Goal: Book appointment/travel/reservation

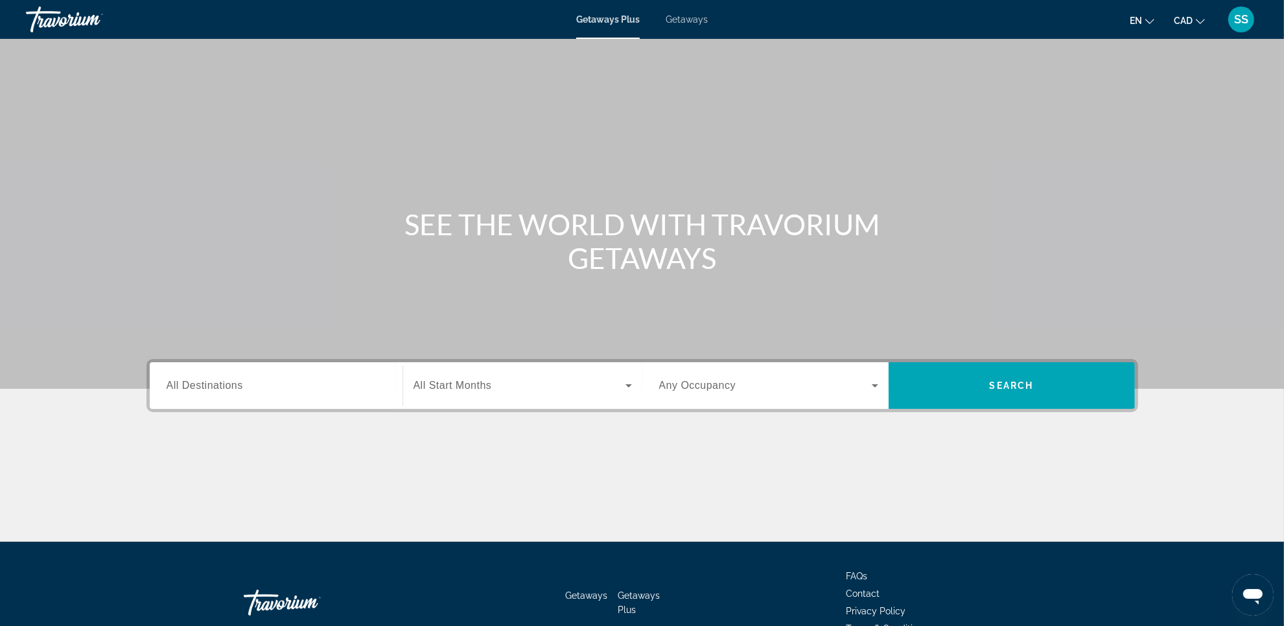
click at [690, 18] on span "Getaways" at bounding box center [687, 19] width 42 height 10
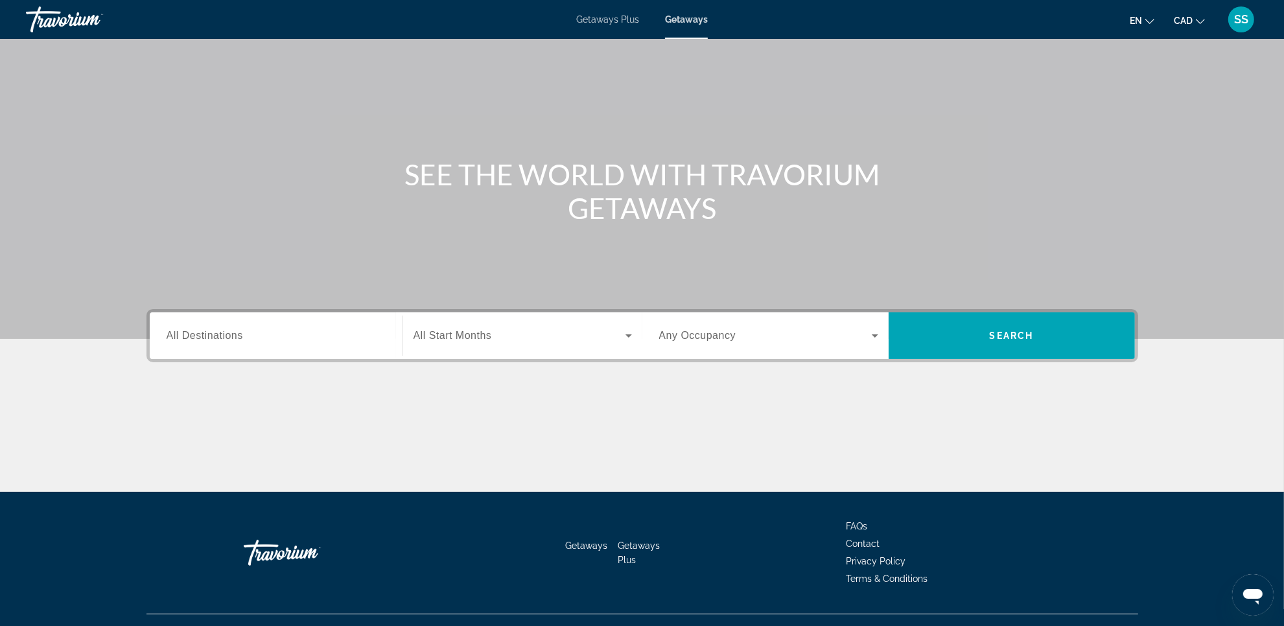
scroll to position [75, 0]
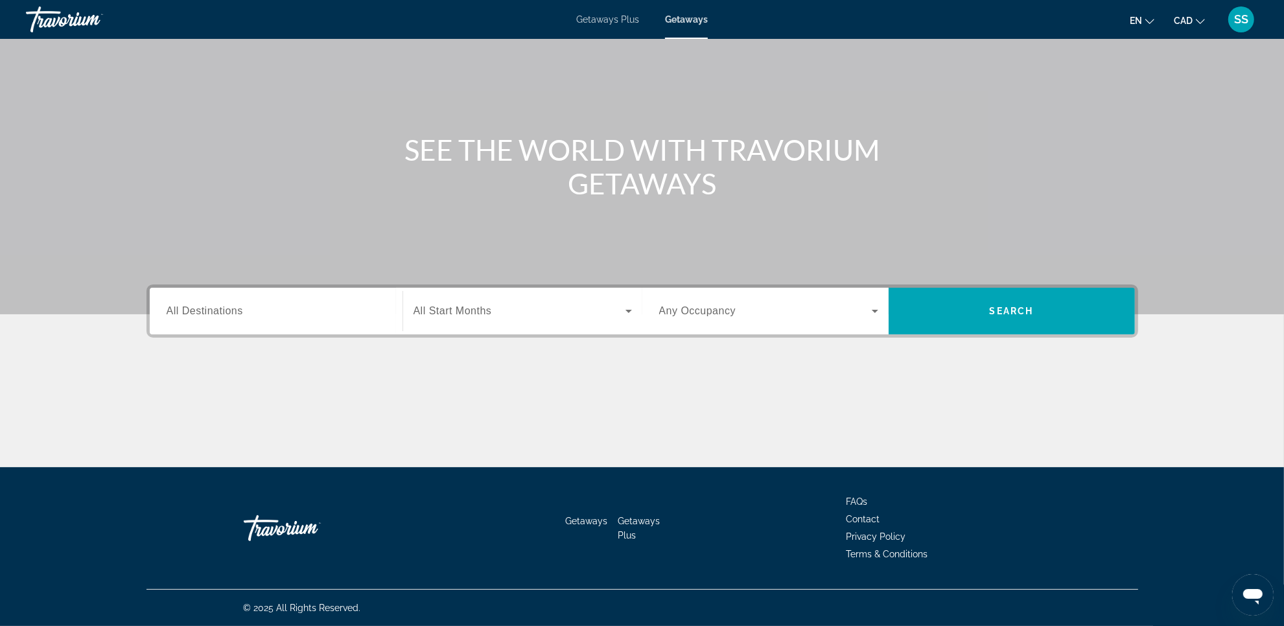
click at [254, 312] on input "Destination All Destinations" at bounding box center [276, 312] width 219 height 16
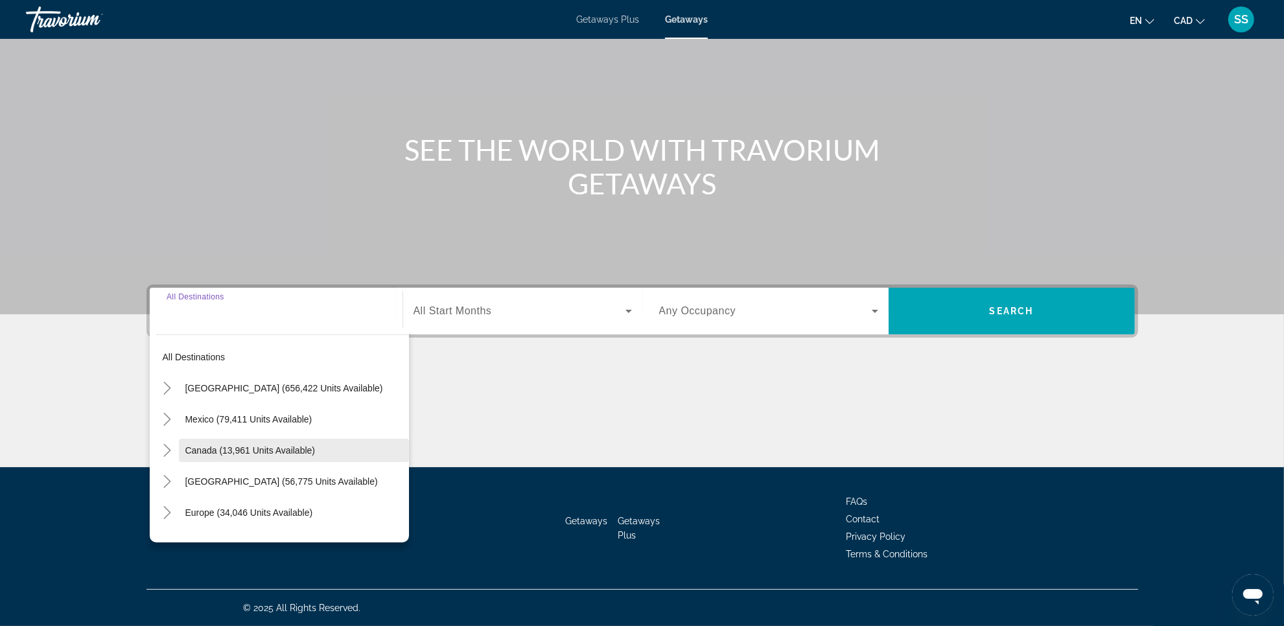
click at [233, 451] on span "Canada (13,961 units available)" at bounding box center [250, 450] width 130 height 10
type input "**********"
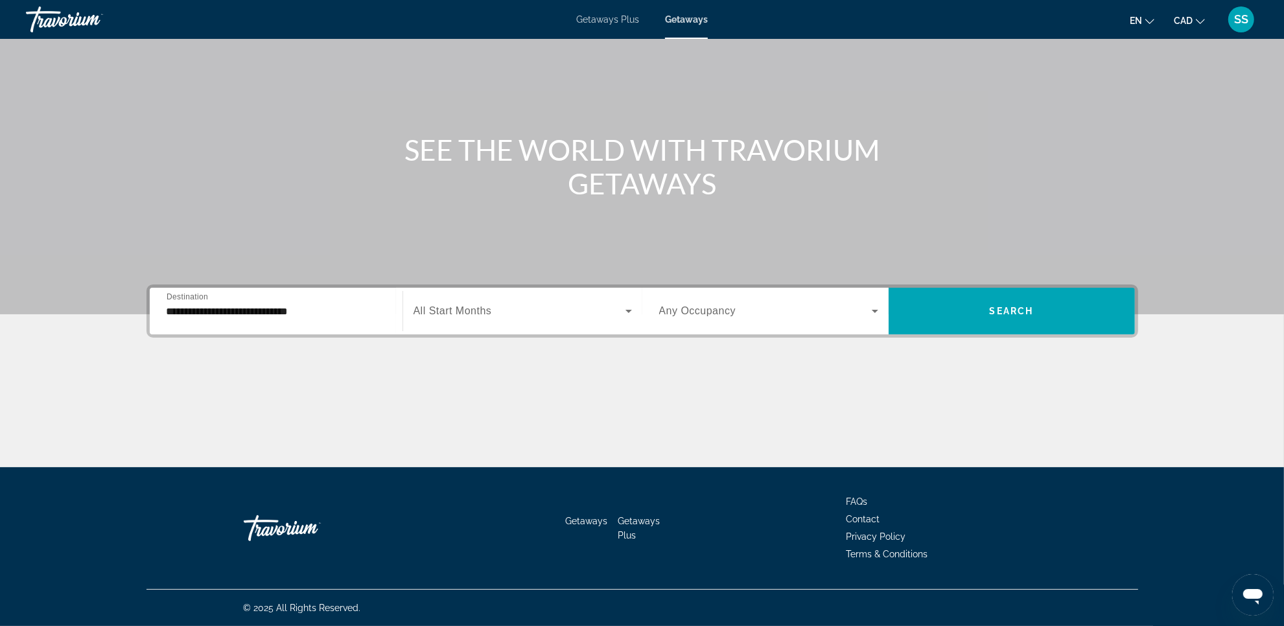
click at [467, 320] on div "Search widget" at bounding box center [523, 311] width 218 height 36
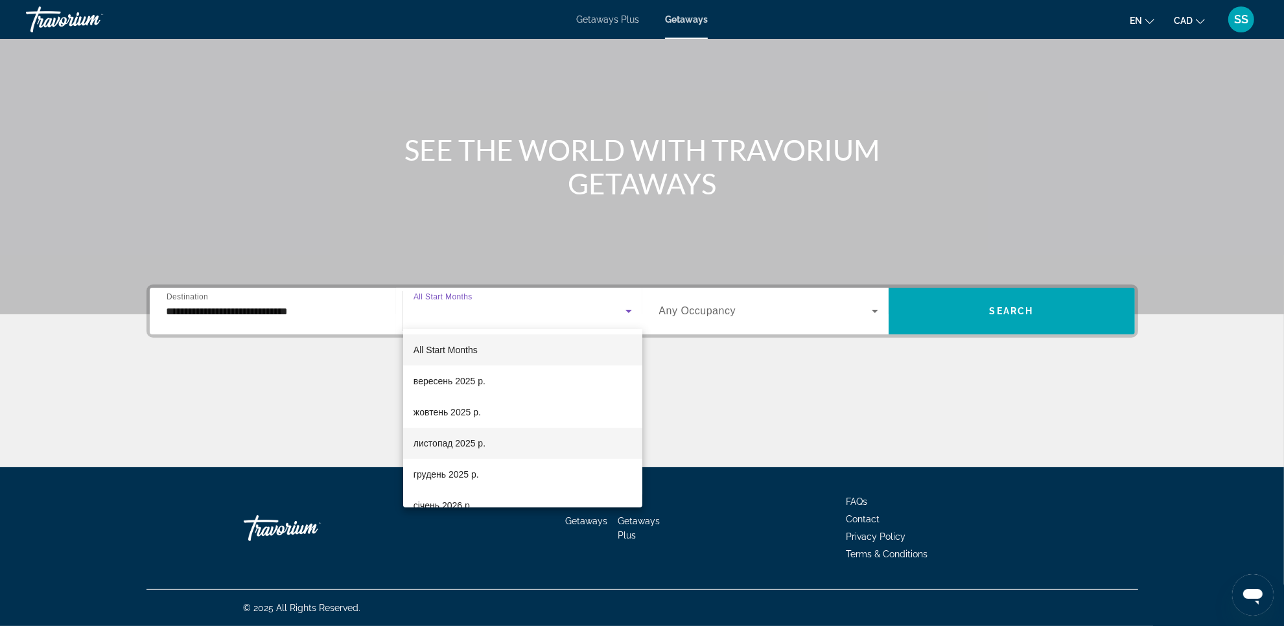
click at [475, 438] on span "листопад 2025 р." at bounding box center [450, 444] width 72 height 16
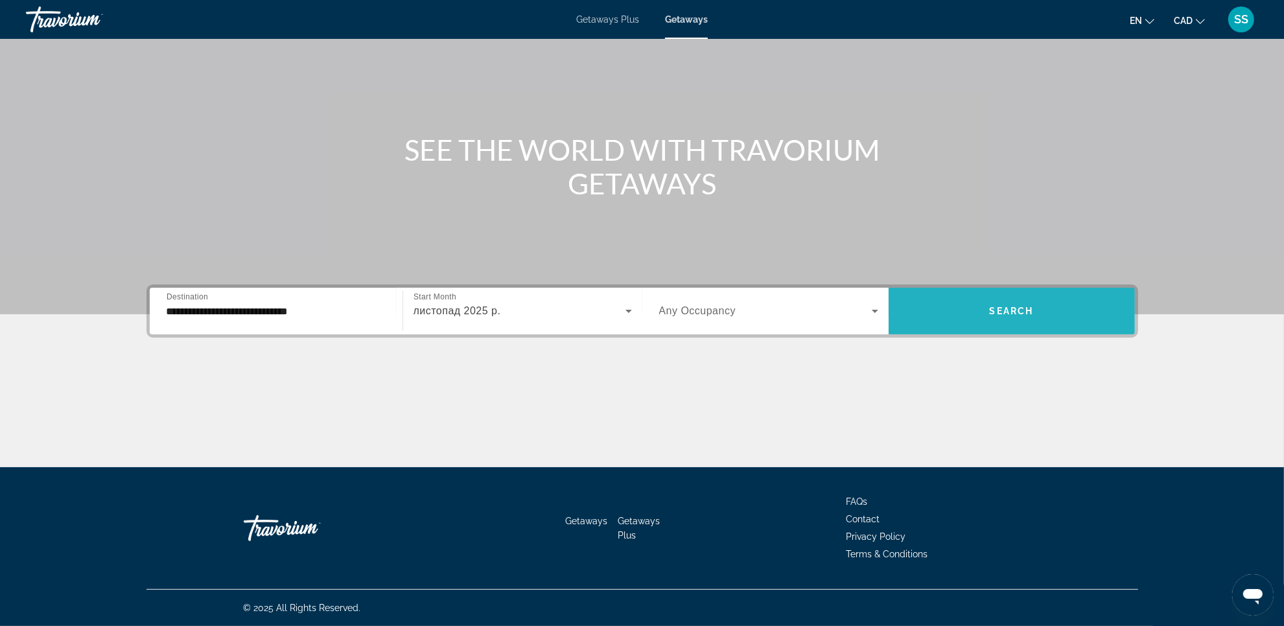
click at [1039, 309] on span "Search widget" at bounding box center [1012, 311] width 246 height 31
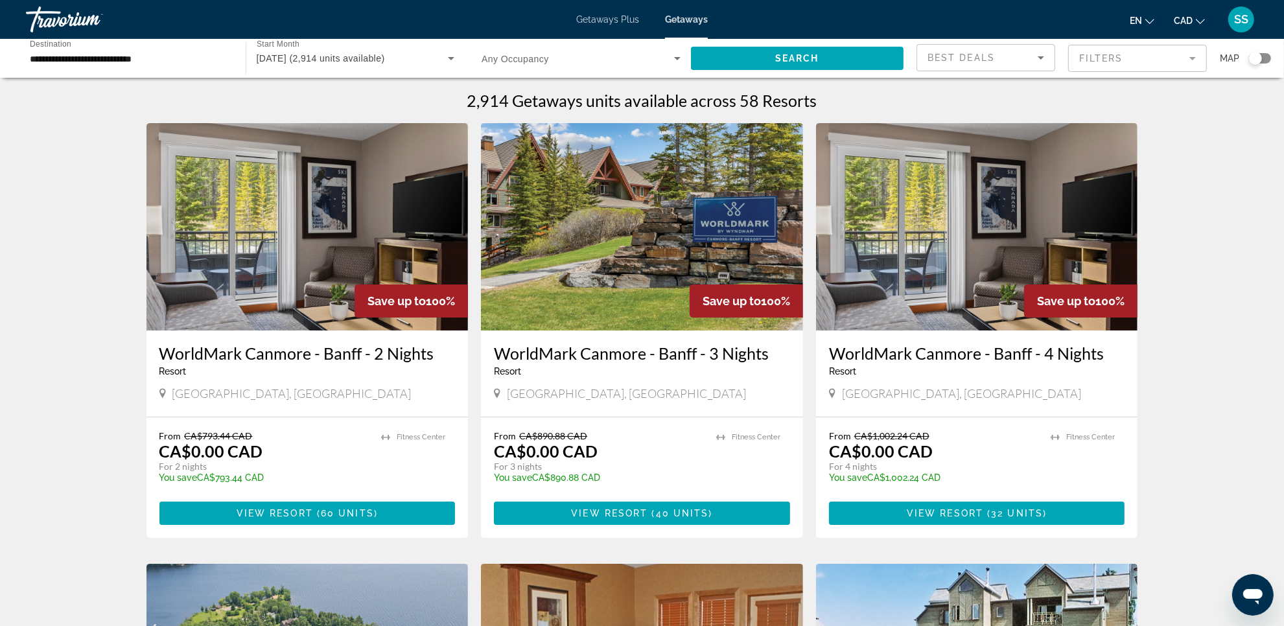
click at [81, 26] on div "Travorium" at bounding box center [91, 20] width 130 height 34
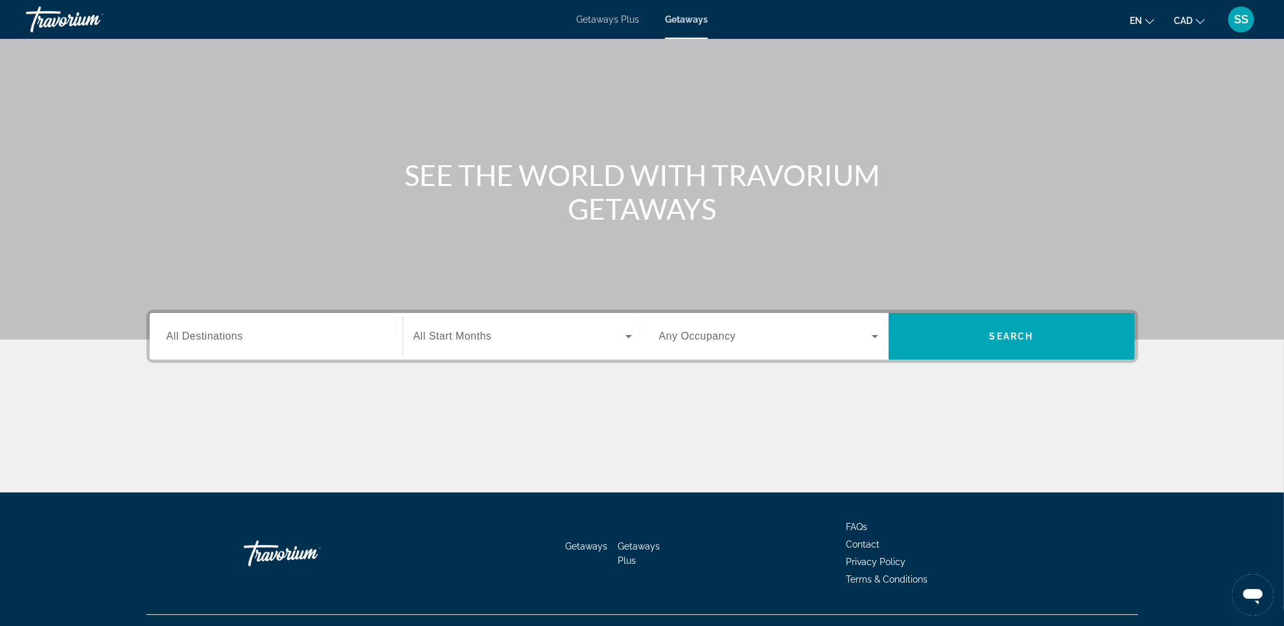
scroll to position [75, 0]
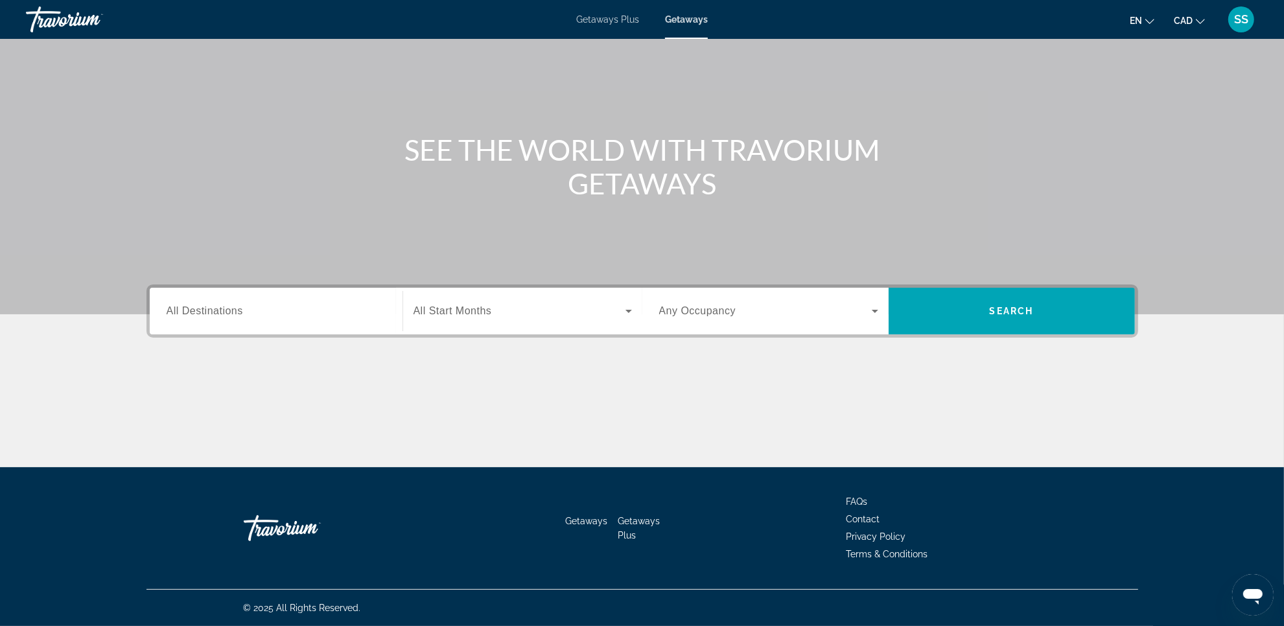
click at [300, 309] on input "Destination All Destinations" at bounding box center [276, 312] width 219 height 16
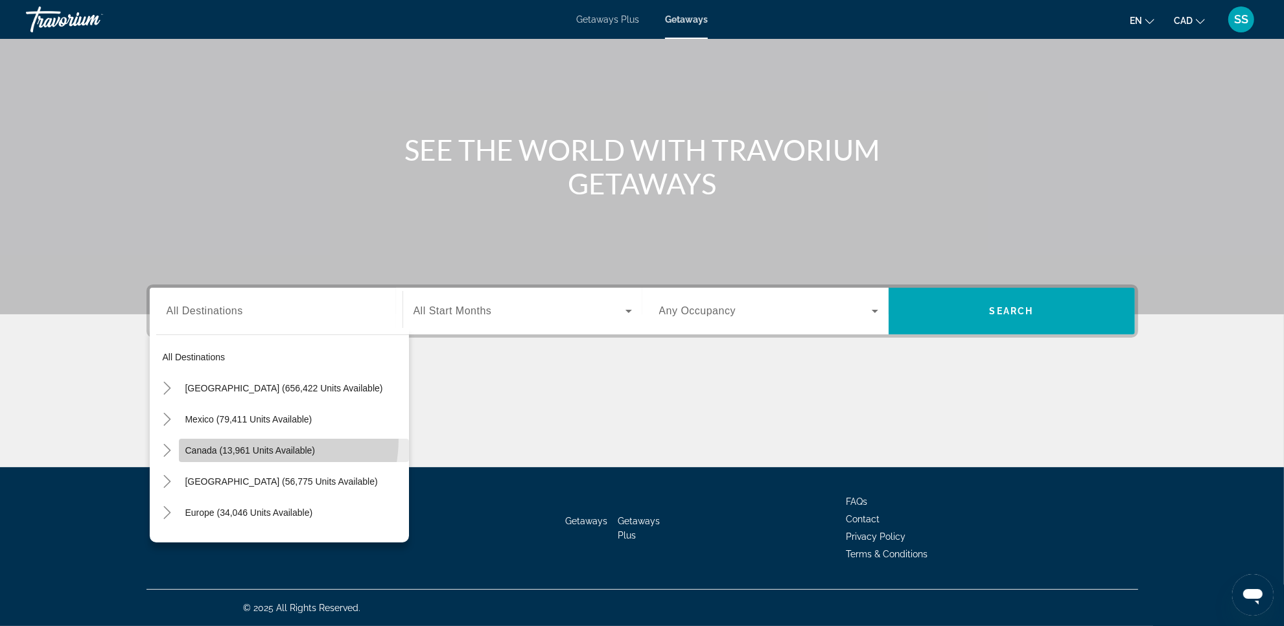
click at [252, 439] on span "Search widget" at bounding box center [294, 450] width 230 height 31
type input "**********"
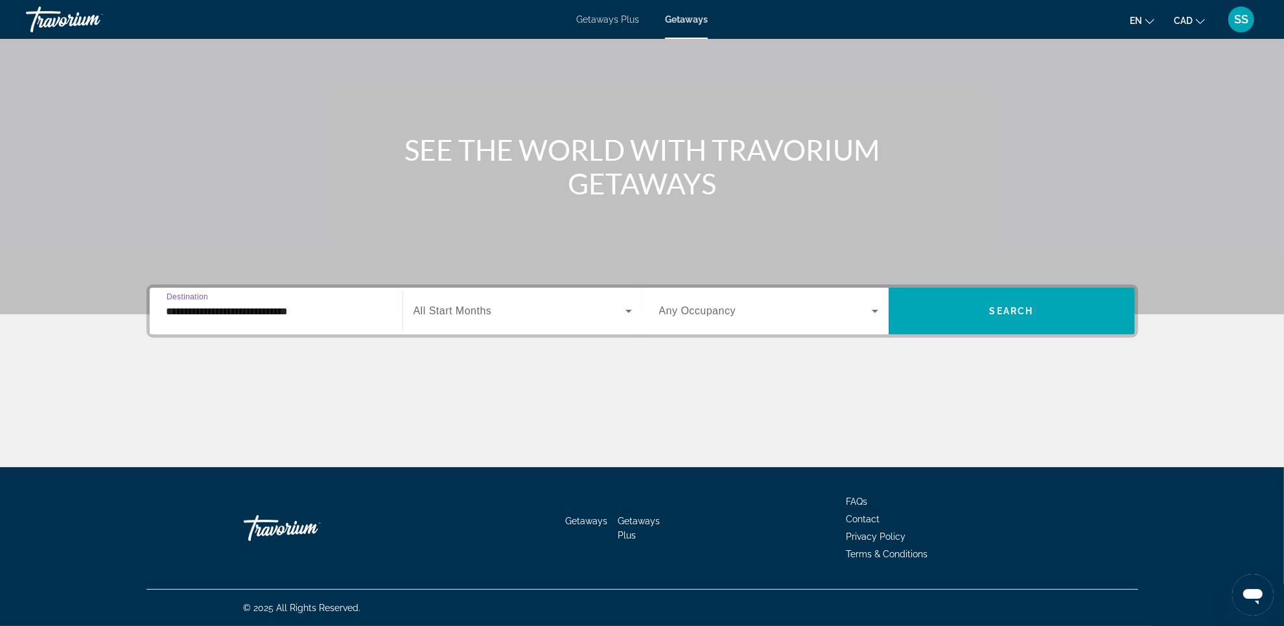
click at [503, 327] on div "Search widget" at bounding box center [523, 311] width 218 height 36
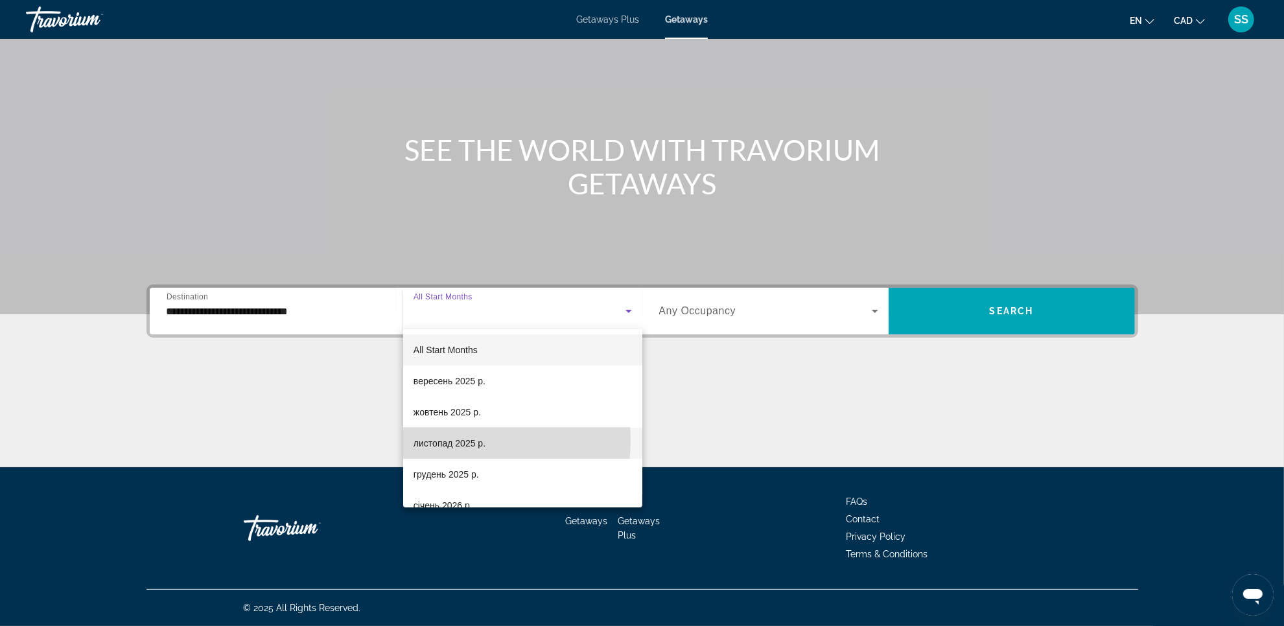
click at [458, 441] on span "листопад 2025 р." at bounding box center [450, 444] width 72 height 16
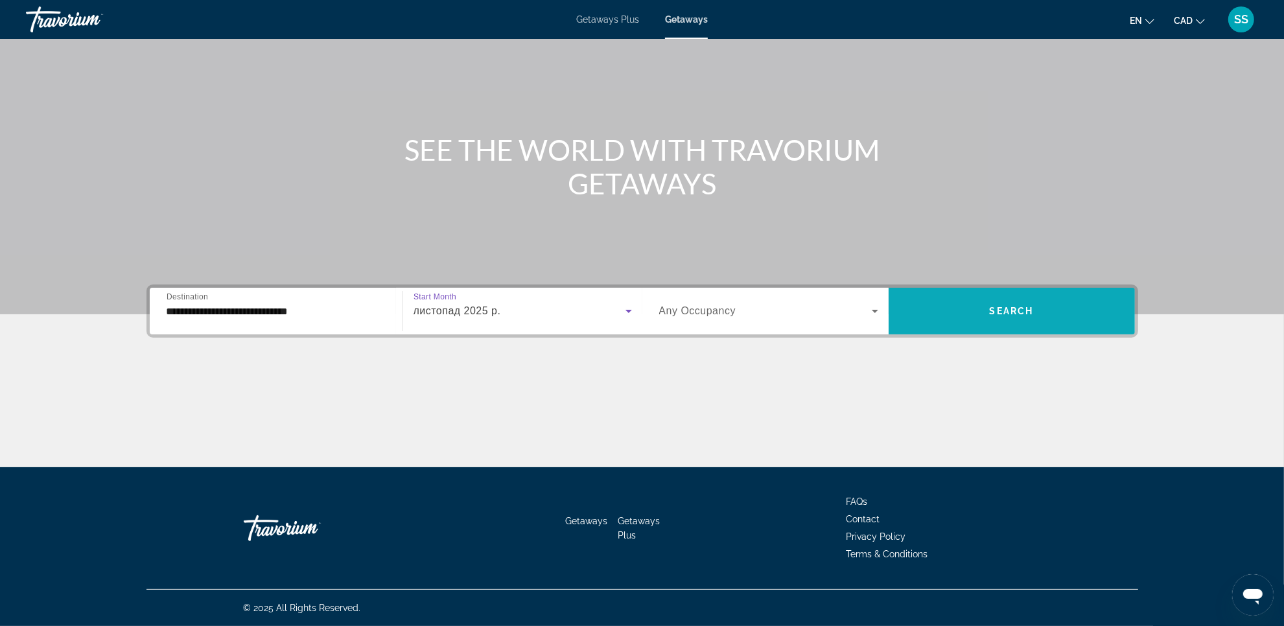
click at [1033, 318] on span "Search widget" at bounding box center [1012, 311] width 246 height 31
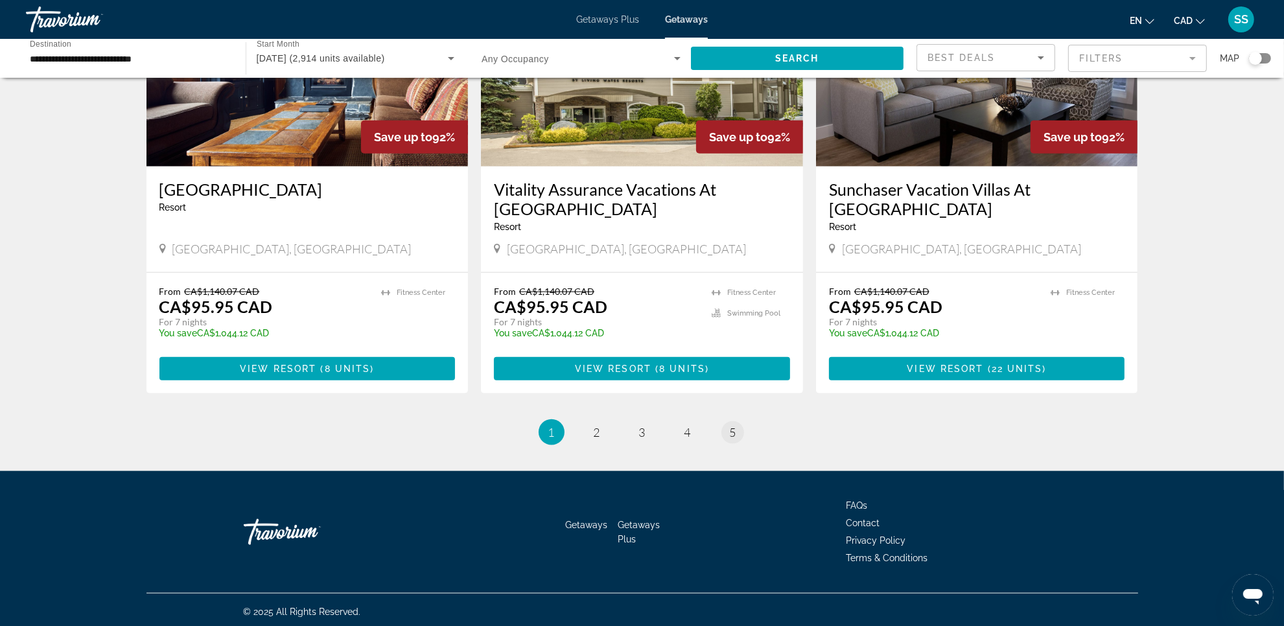
scroll to position [1491, 0]
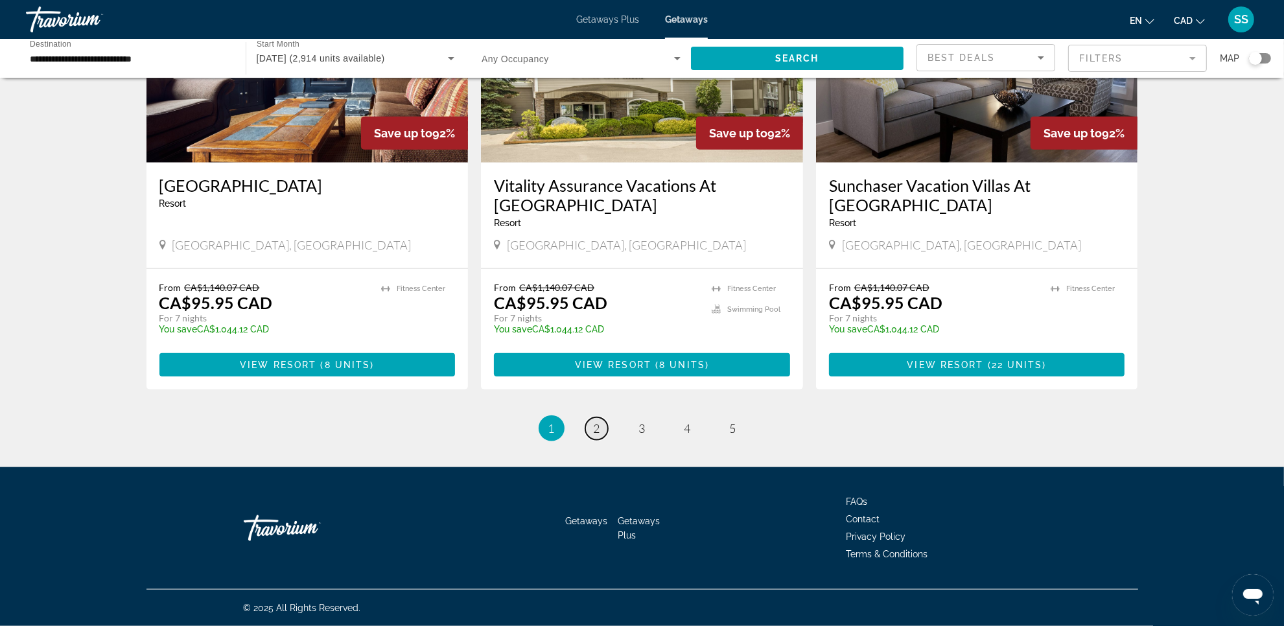
click at [592, 427] on link "page 2" at bounding box center [596, 429] width 23 height 23
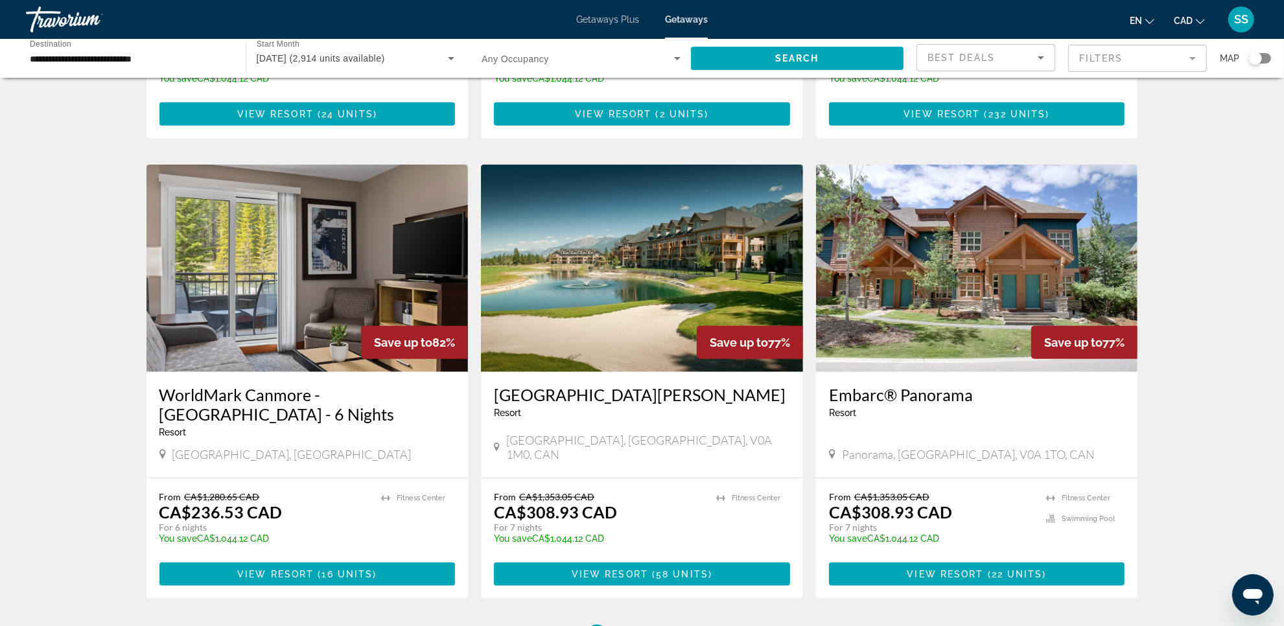
scroll to position [1378, 0]
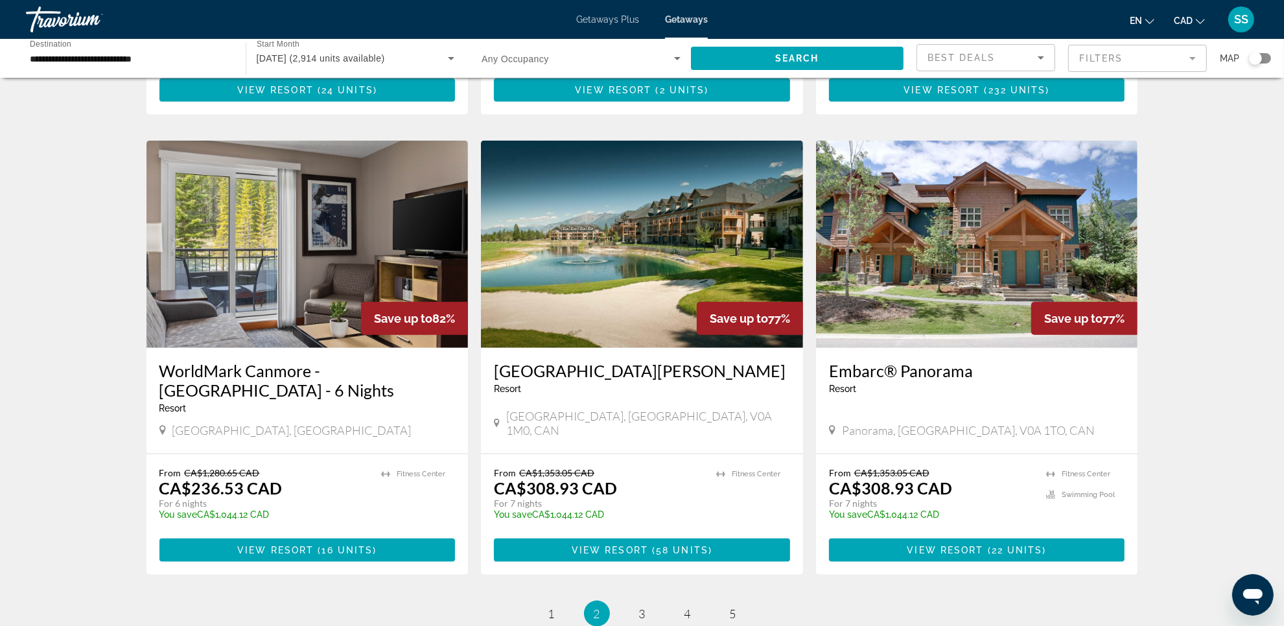
click at [1031, 245] on img "Main content" at bounding box center [977, 244] width 322 height 207
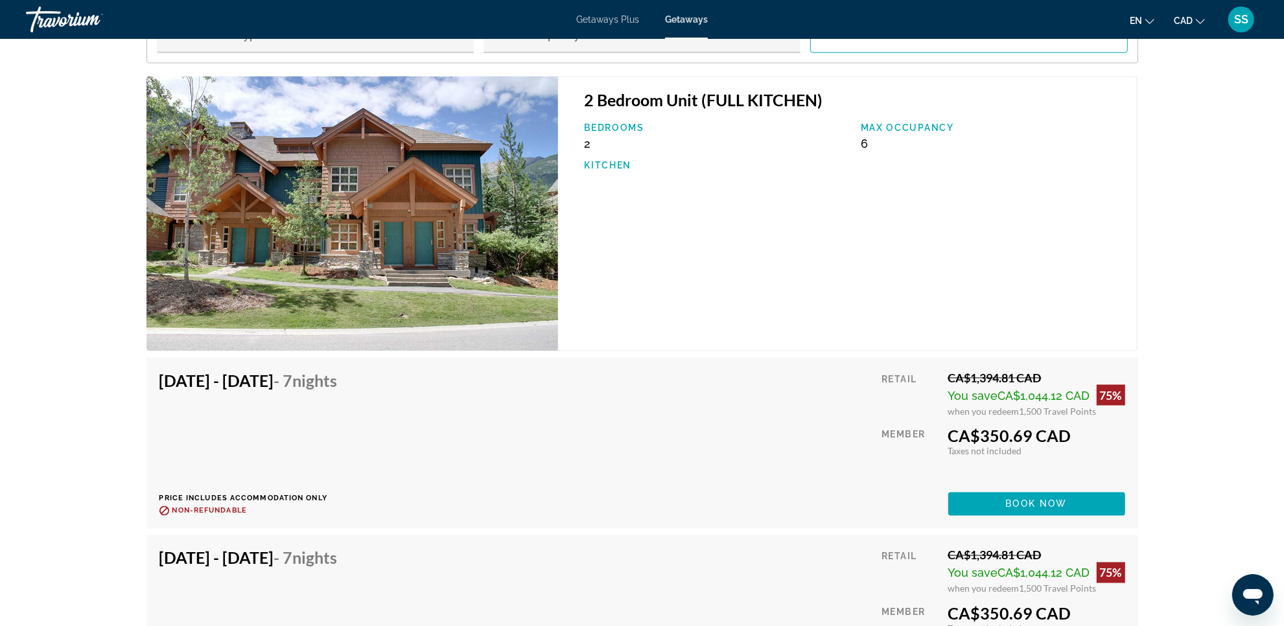
scroll to position [2107, 0]
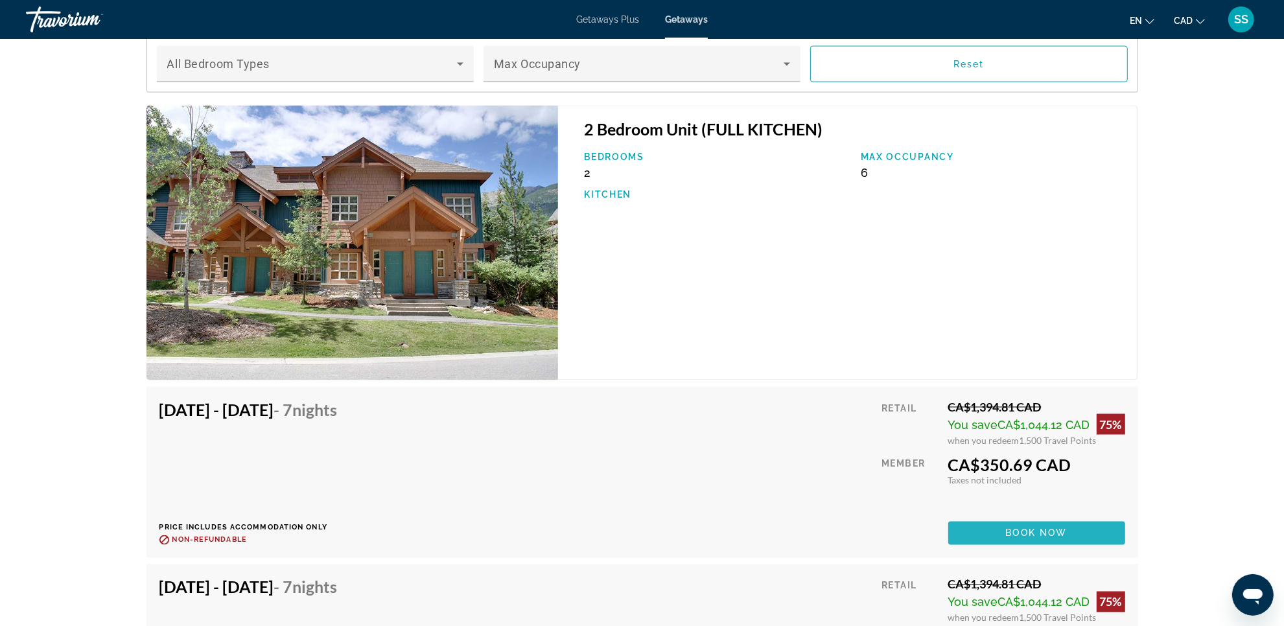
click at [1054, 528] on span "Book now" at bounding box center [1037, 533] width 62 height 10
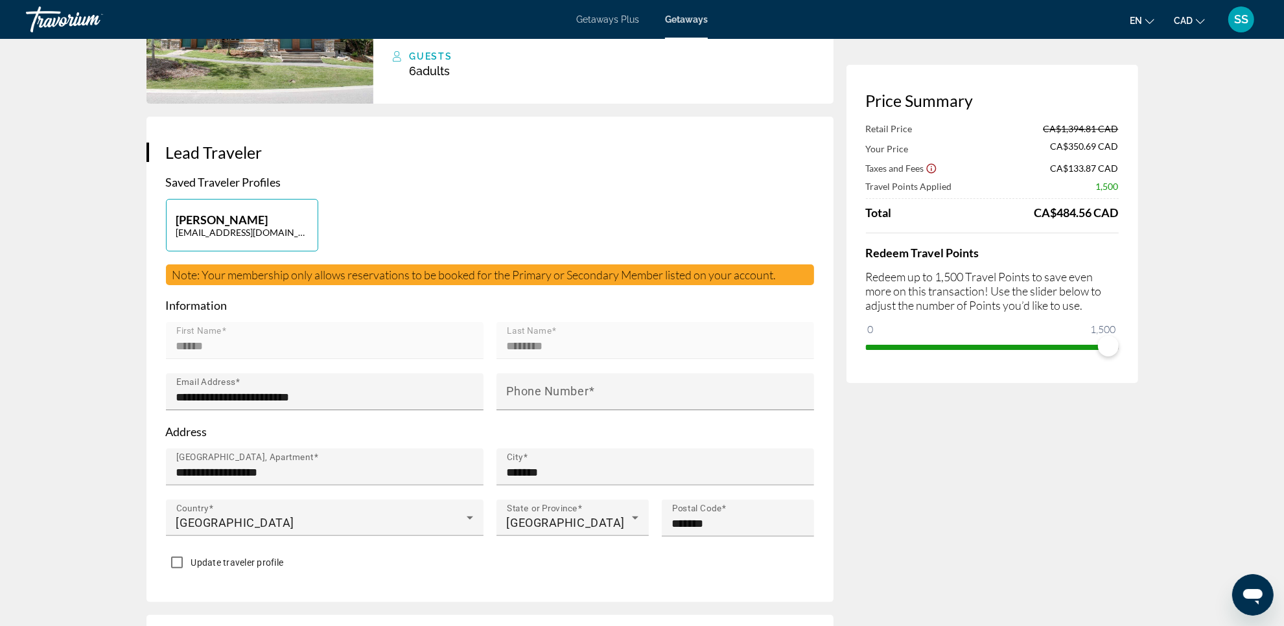
scroll to position [162, 0]
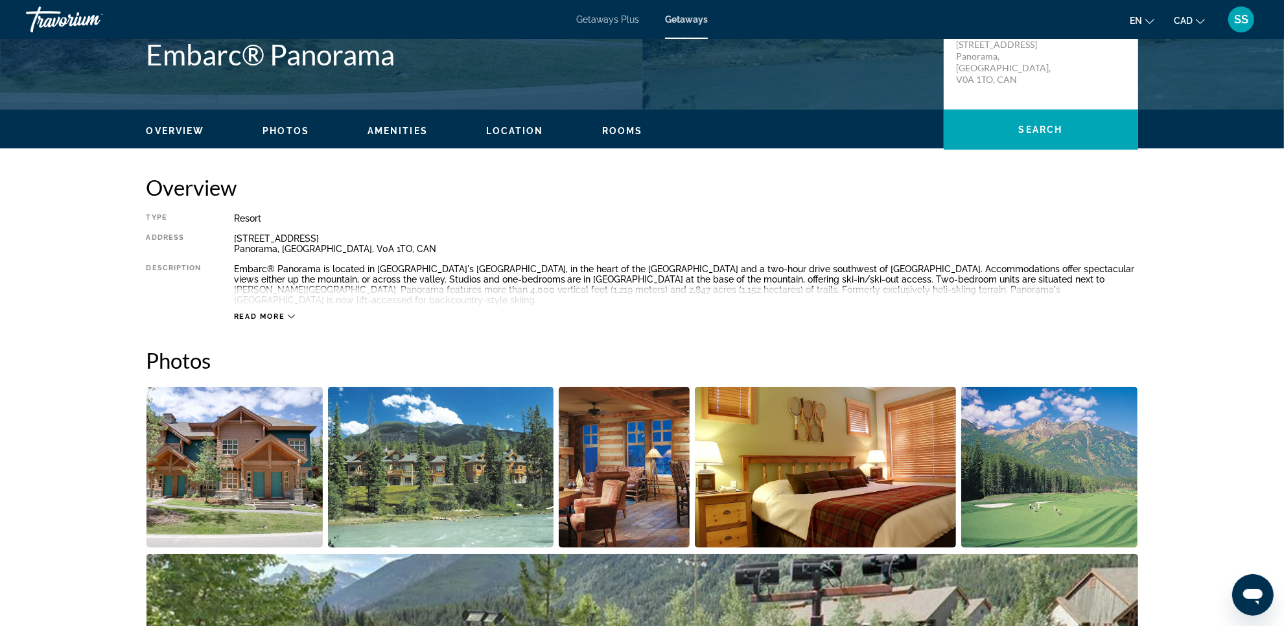
scroll to position [324, 0]
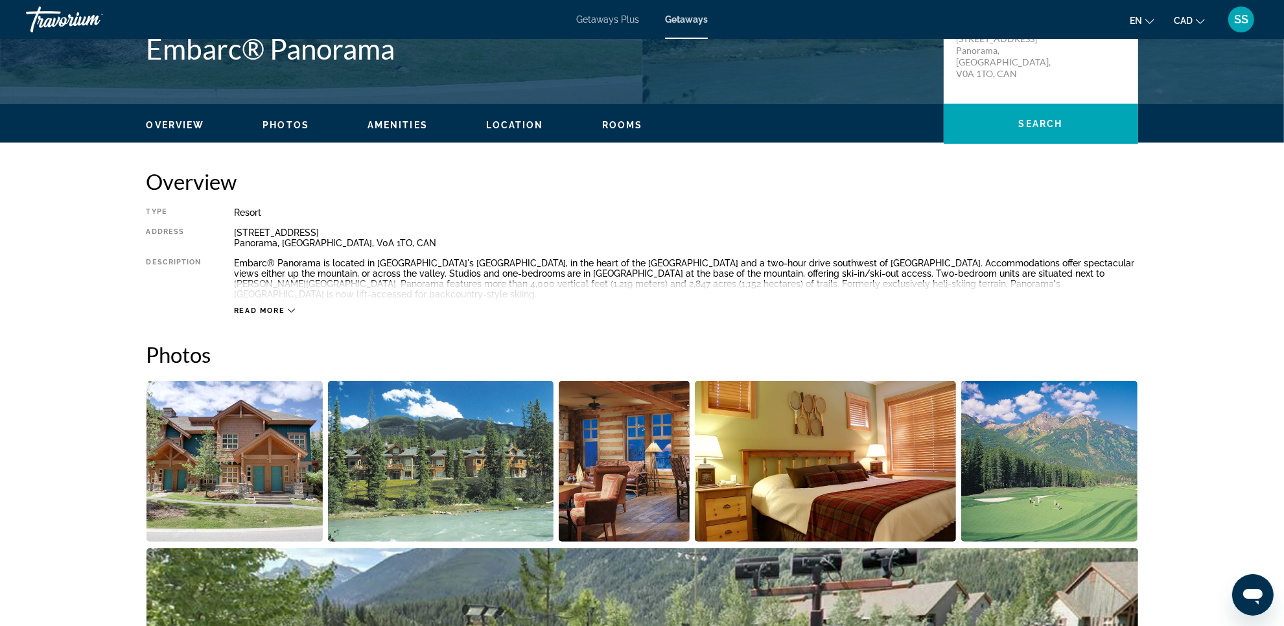
click at [287, 307] on div "Read more" at bounding box center [265, 311] width 62 height 8
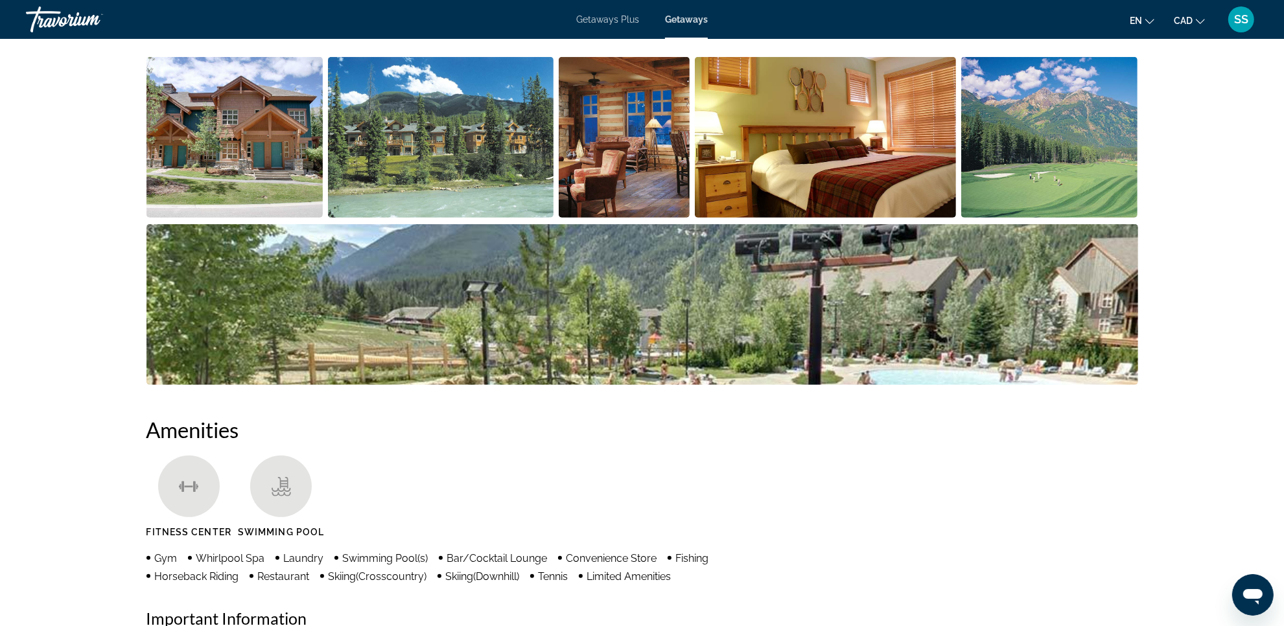
scroll to position [729, 0]
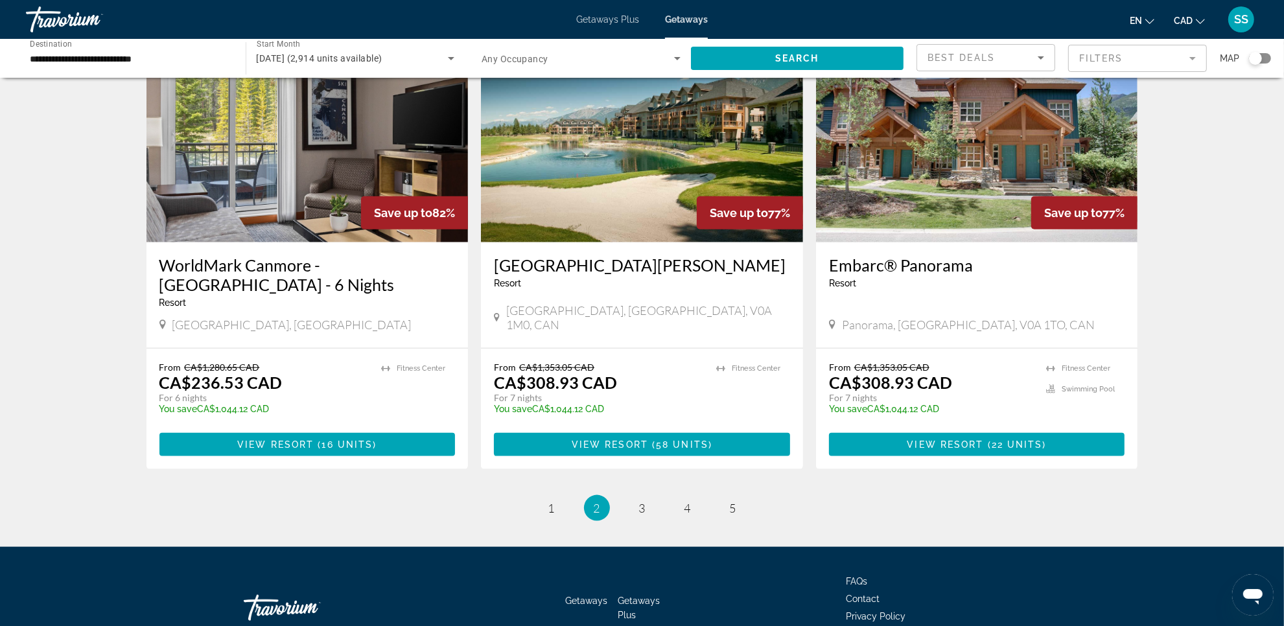
scroll to position [1511, 0]
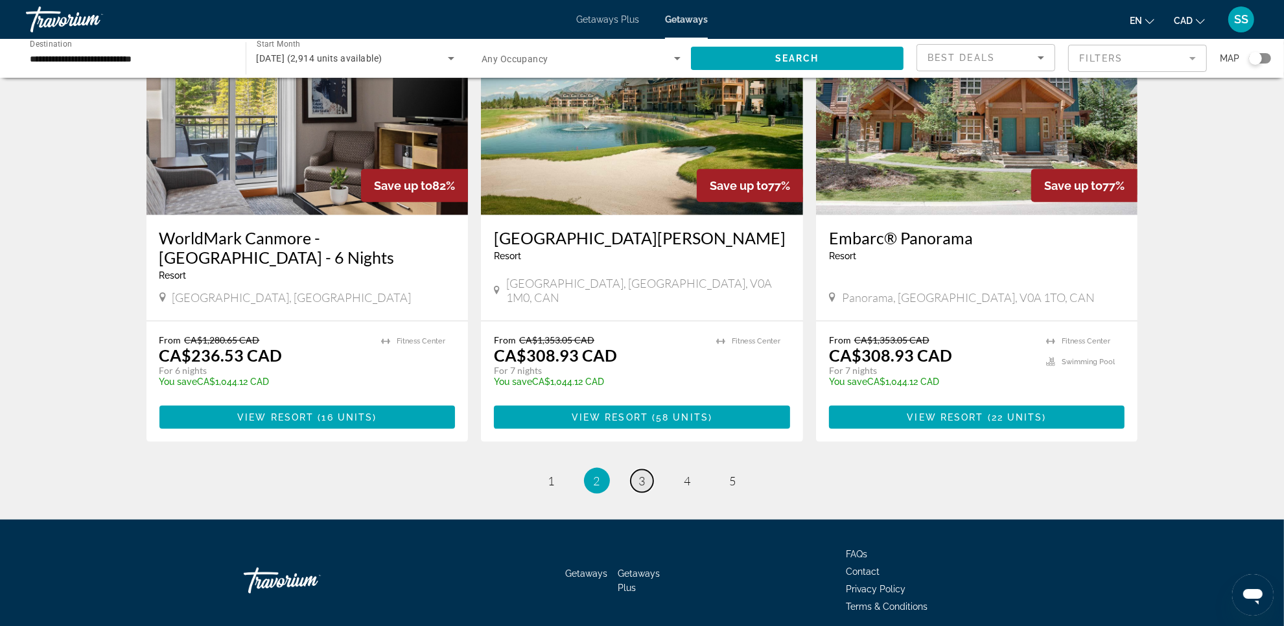
click at [636, 470] on link "page 3" at bounding box center [642, 481] width 23 height 23
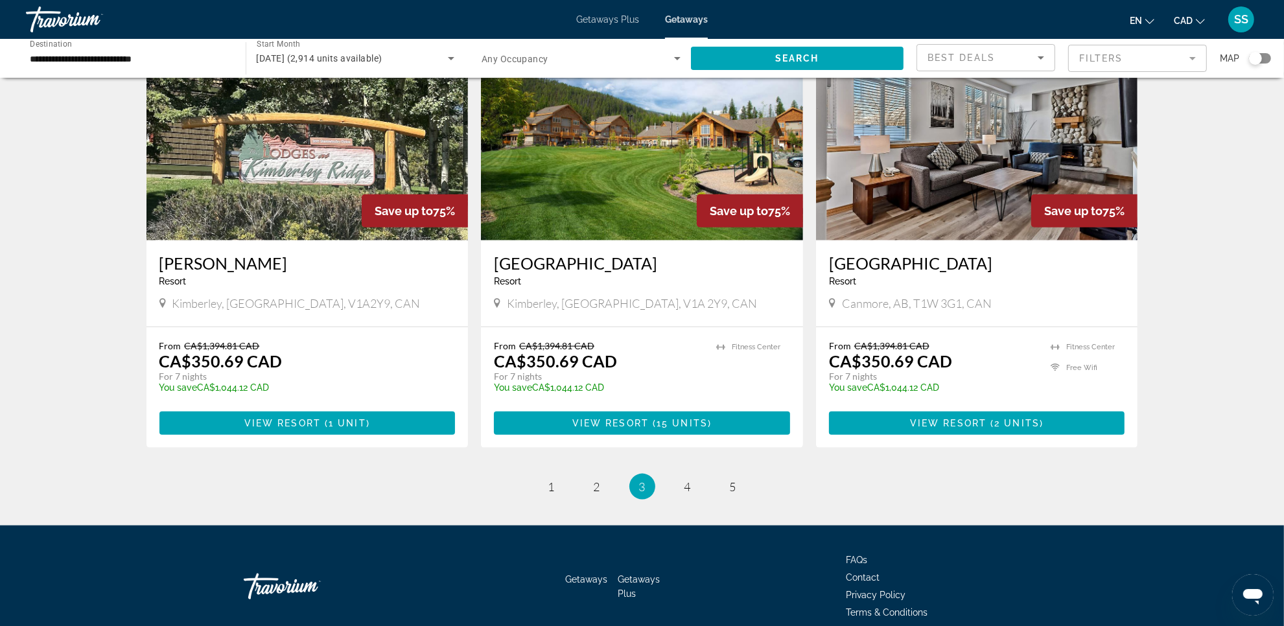
scroll to position [1511, 0]
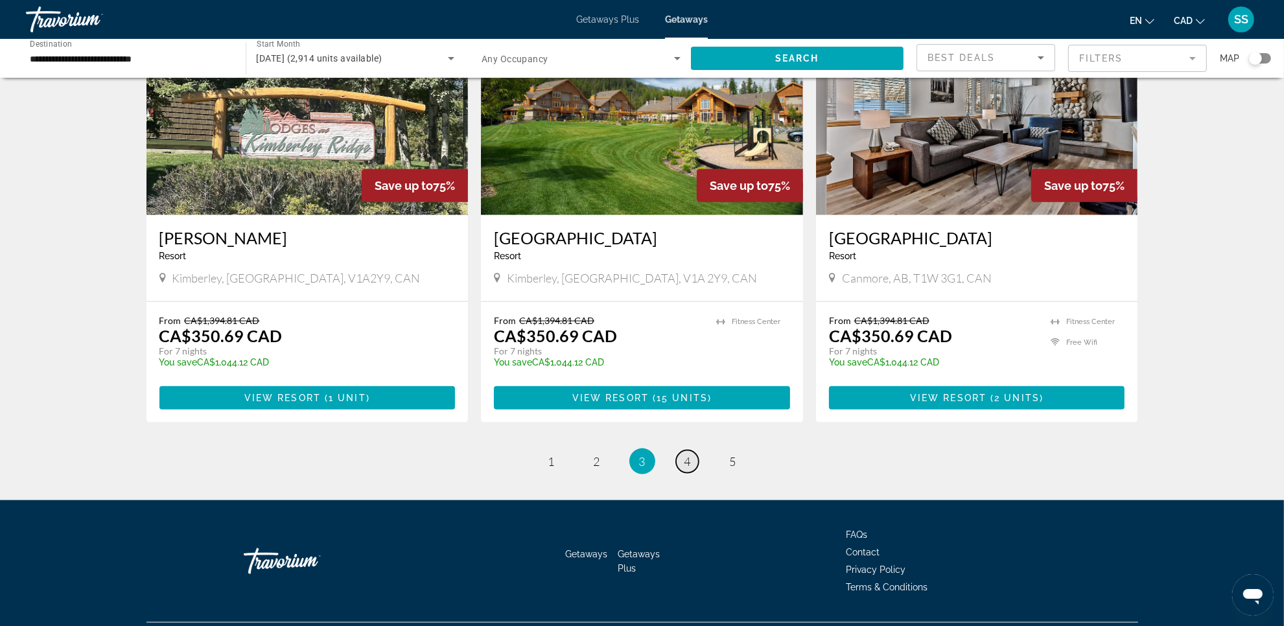
click at [691, 451] on link "page 4" at bounding box center [687, 462] width 23 height 23
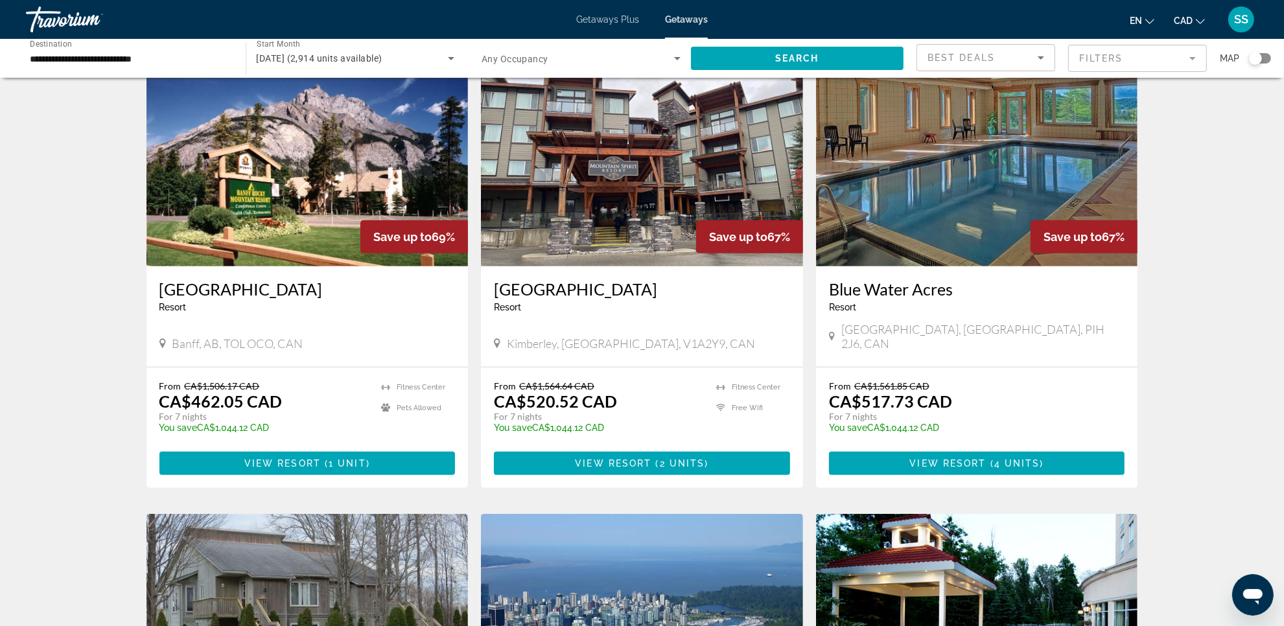
scroll to position [567, 0]
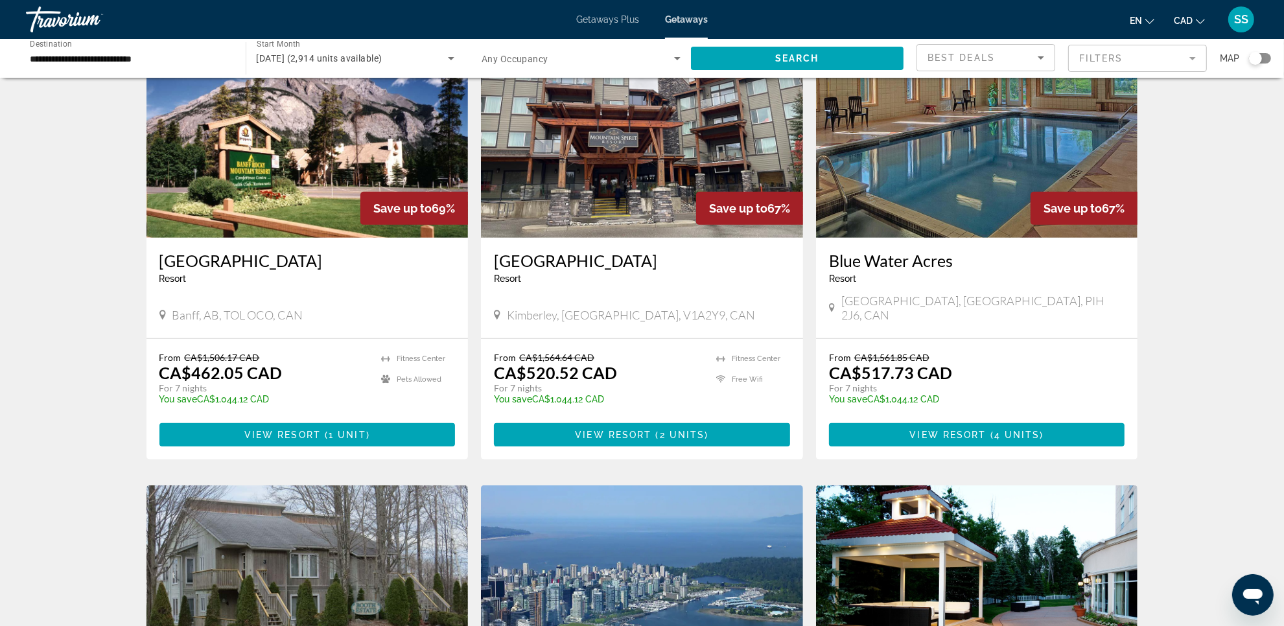
click at [316, 149] on img "Main content" at bounding box center [308, 133] width 322 height 207
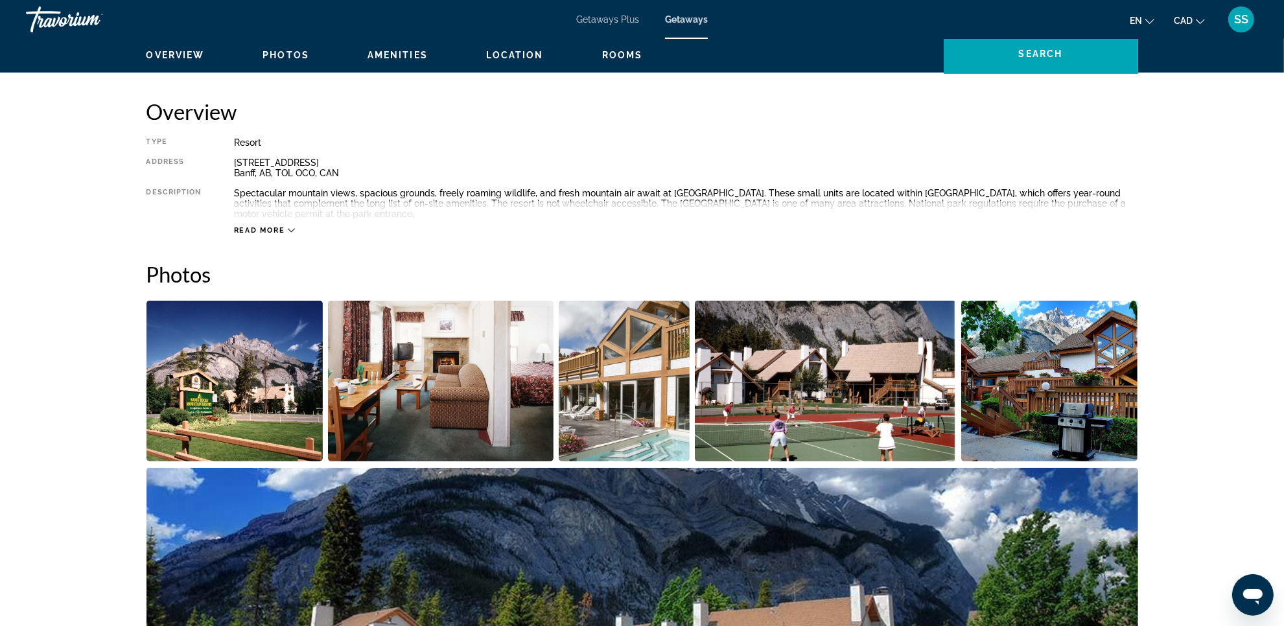
scroll to position [405, 0]
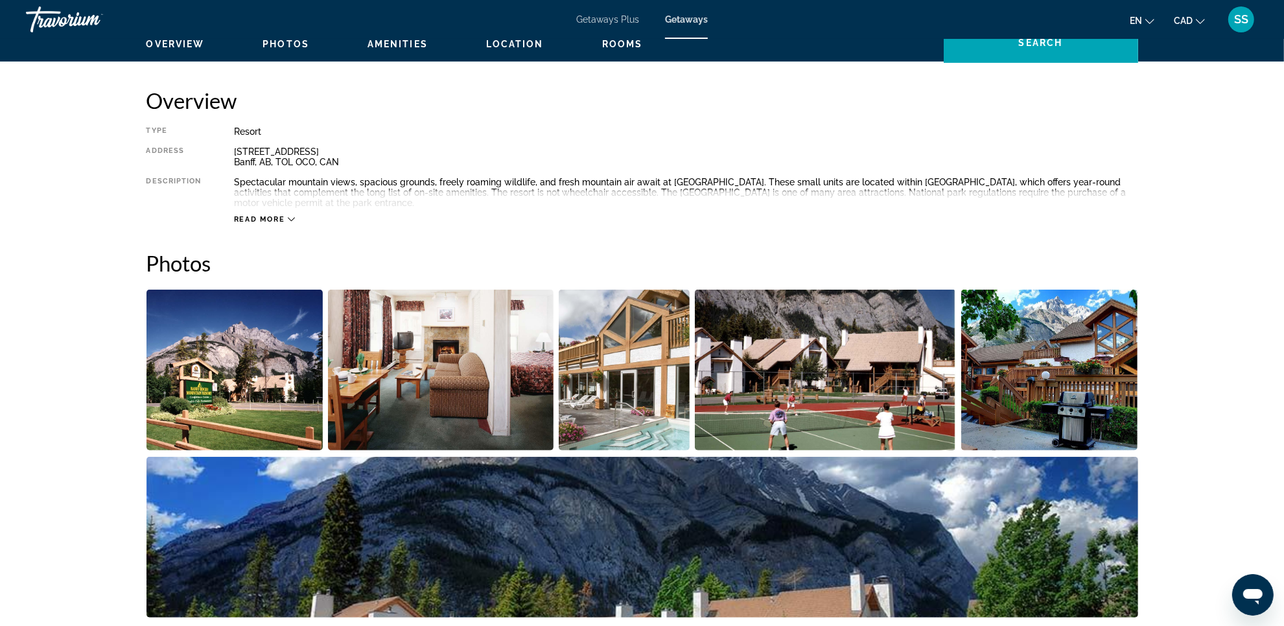
click at [305, 363] on img "Open full-screen image slider" at bounding box center [235, 370] width 177 height 161
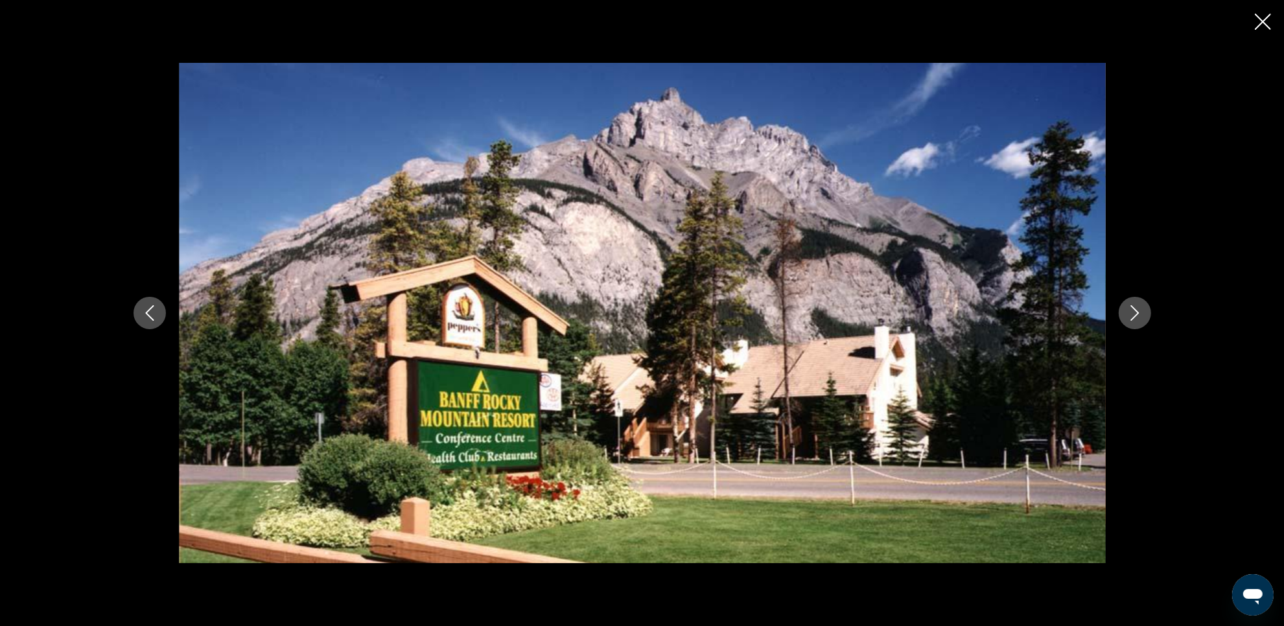
click at [1130, 316] on icon "Next image" at bounding box center [1135, 313] width 16 height 16
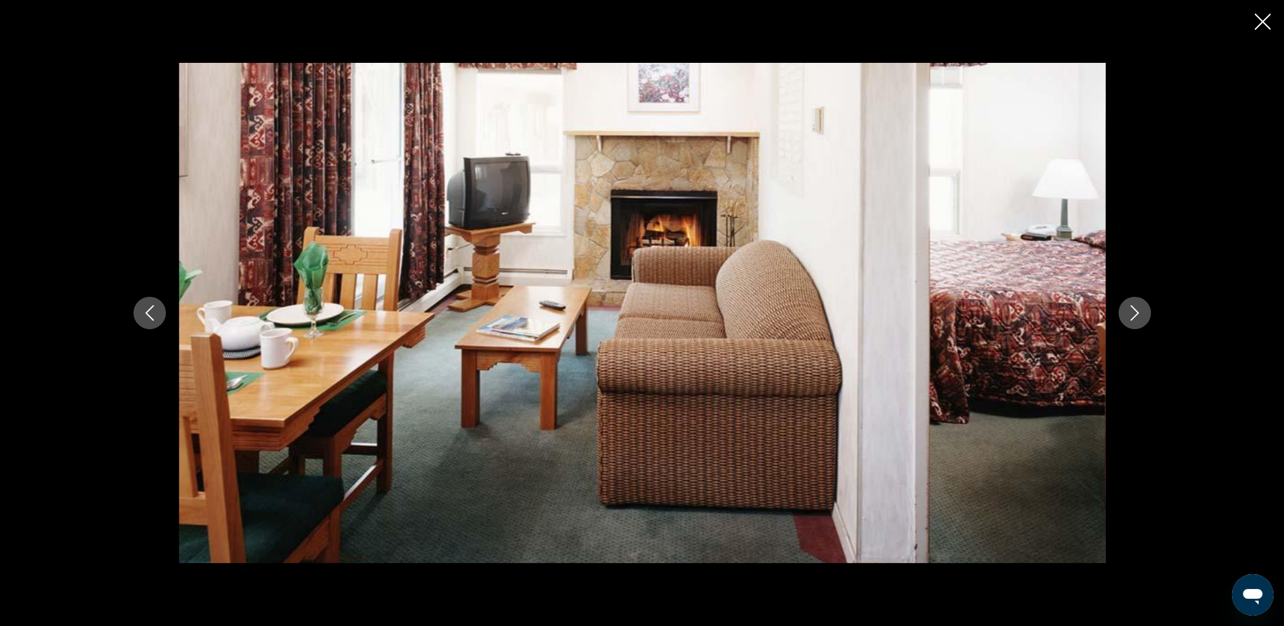
click at [1135, 316] on icon "Next image" at bounding box center [1135, 313] width 8 height 16
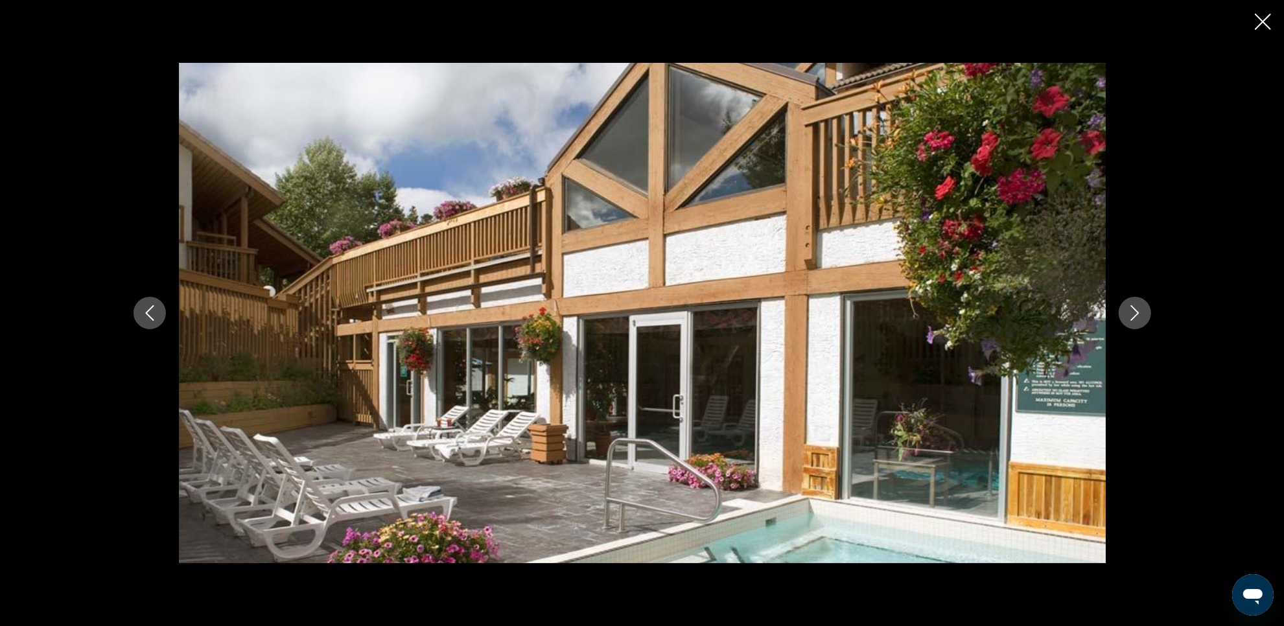
click at [1135, 316] on icon "Next image" at bounding box center [1135, 313] width 8 height 16
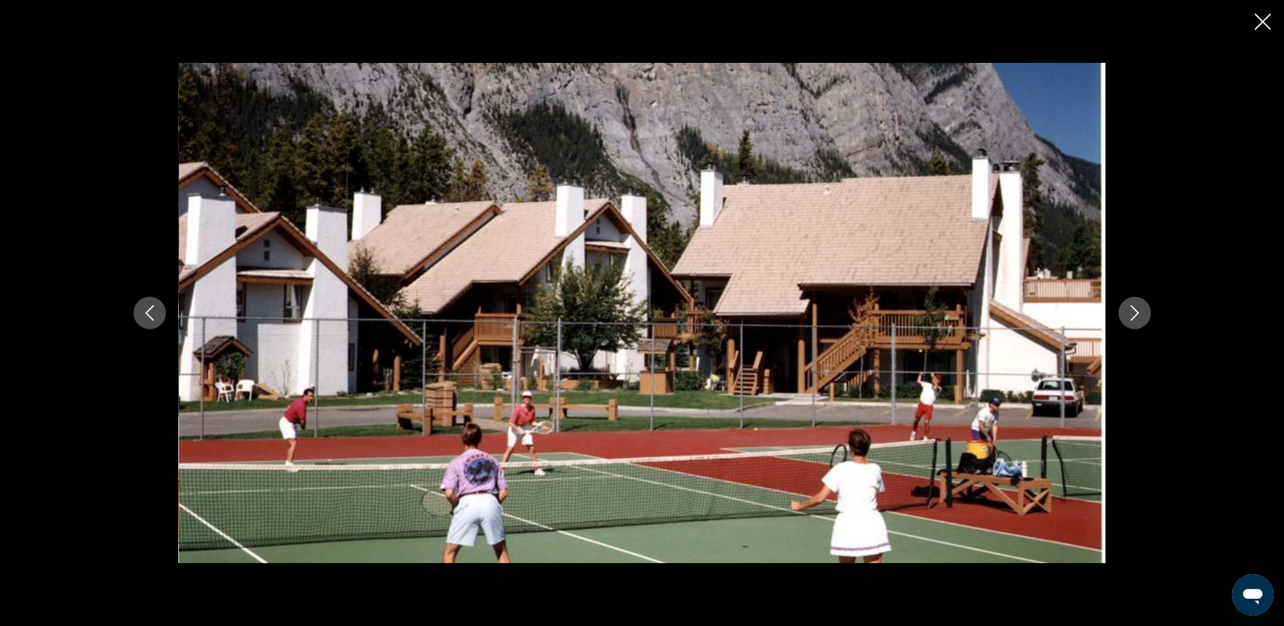
click at [1135, 316] on icon "Next image" at bounding box center [1135, 313] width 8 height 16
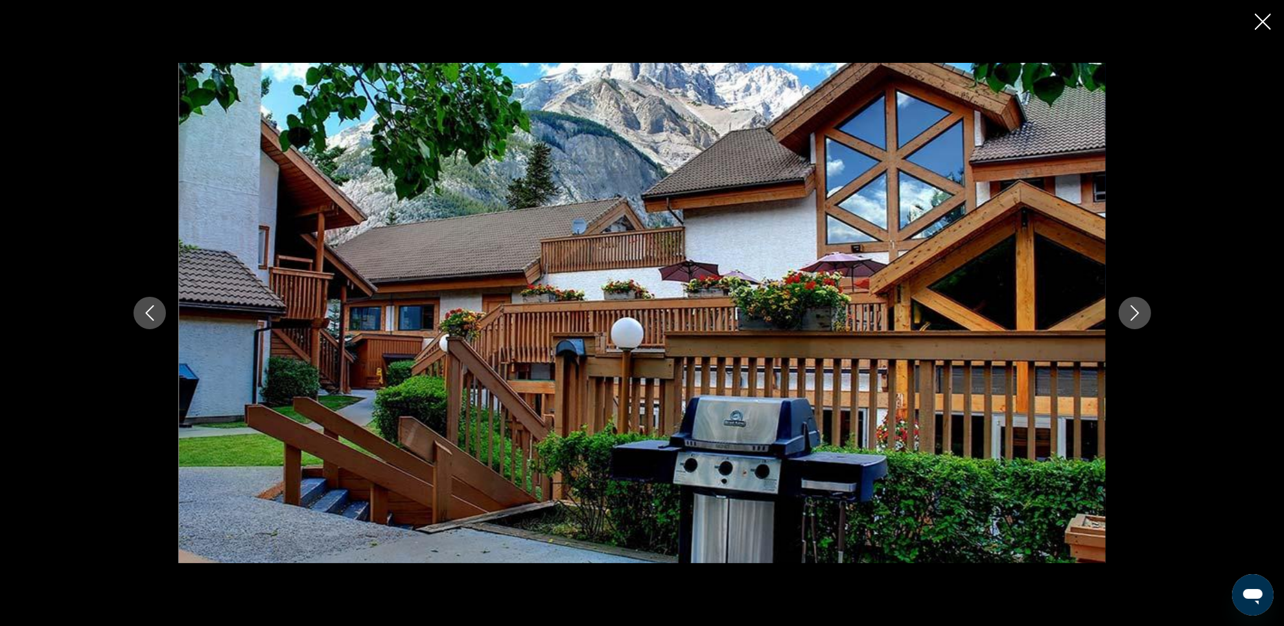
click at [1135, 316] on icon "Next image" at bounding box center [1135, 313] width 8 height 16
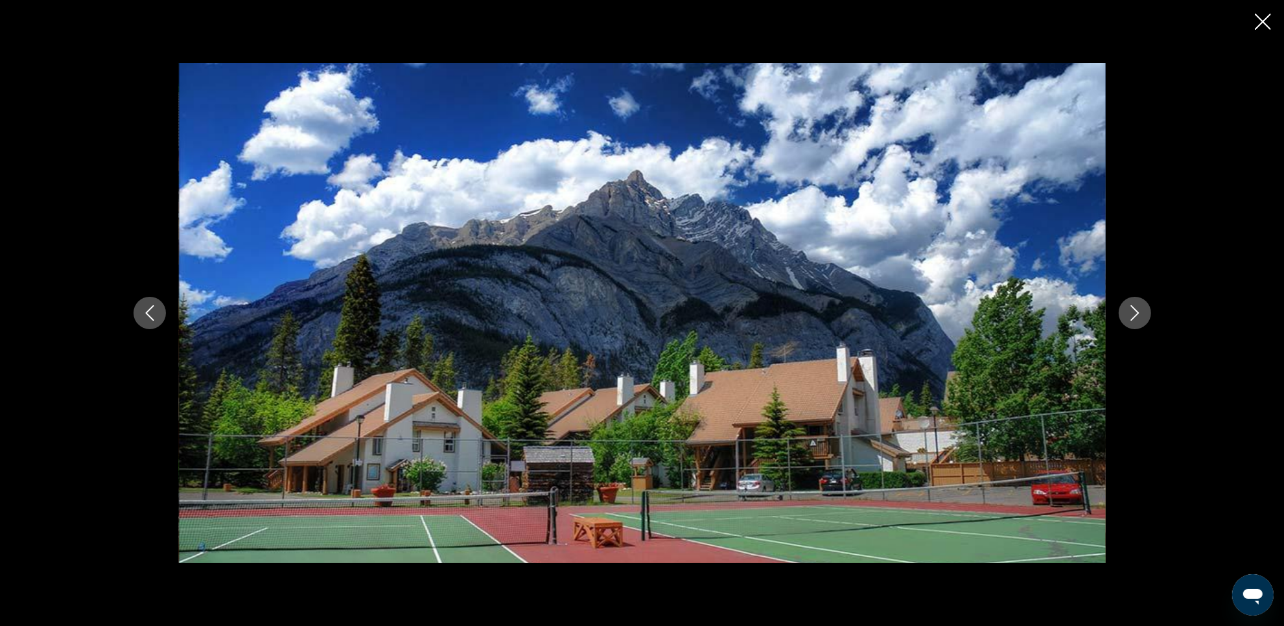
click at [1135, 316] on icon "Next image" at bounding box center [1135, 313] width 8 height 16
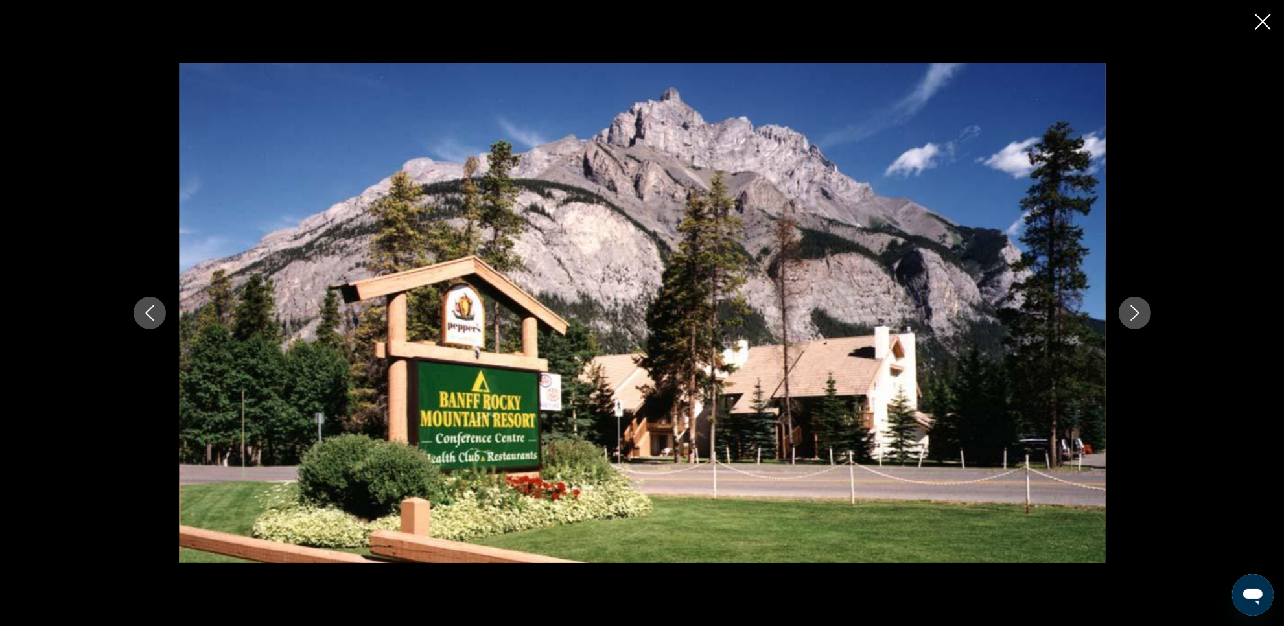
click at [1135, 316] on icon "Next image" at bounding box center [1135, 313] width 8 height 16
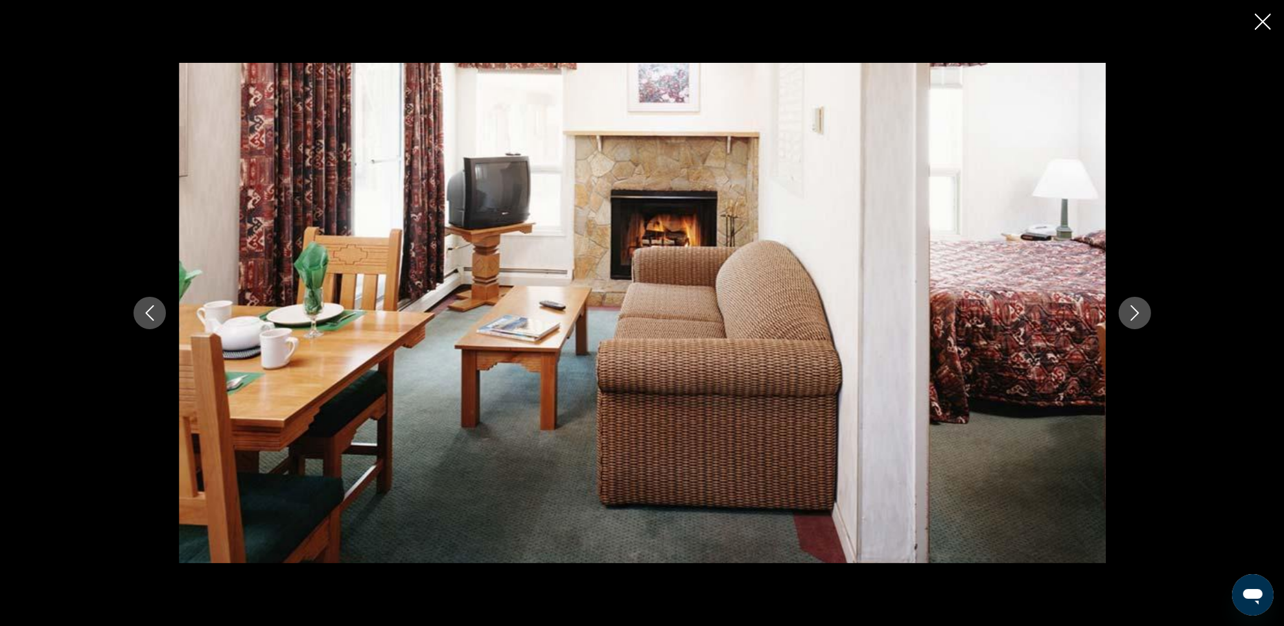
click at [1135, 316] on icon "Next image" at bounding box center [1135, 313] width 8 height 16
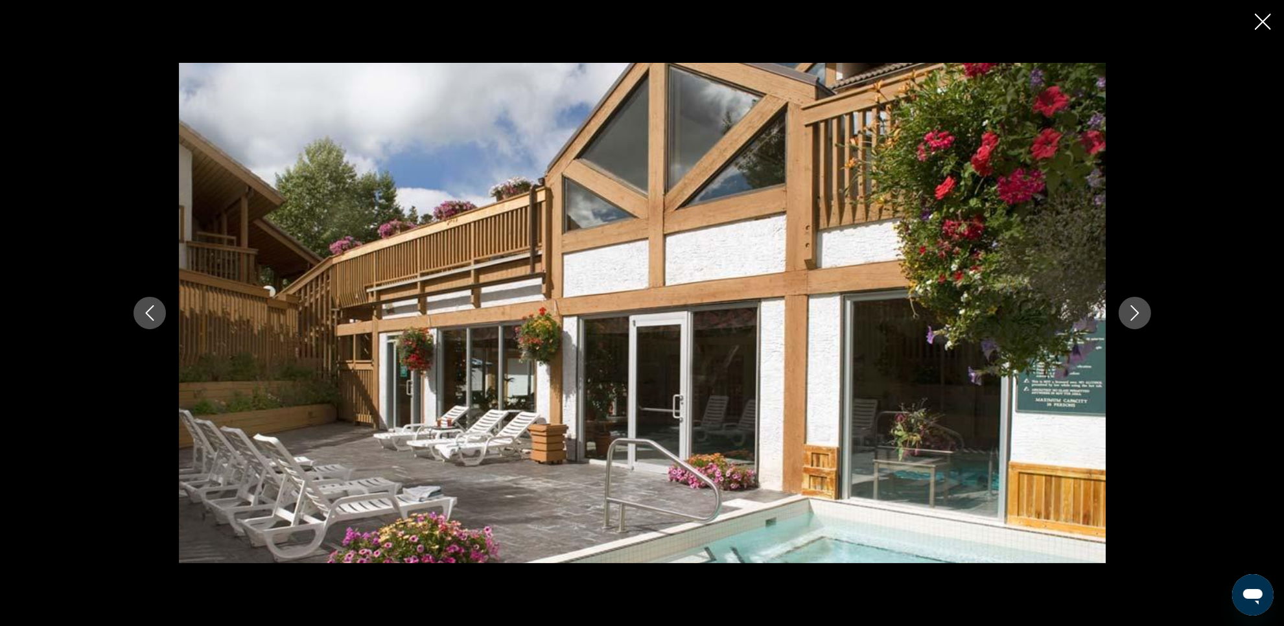
click at [1135, 316] on icon "Next image" at bounding box center [1135, 313] width 8 height 16
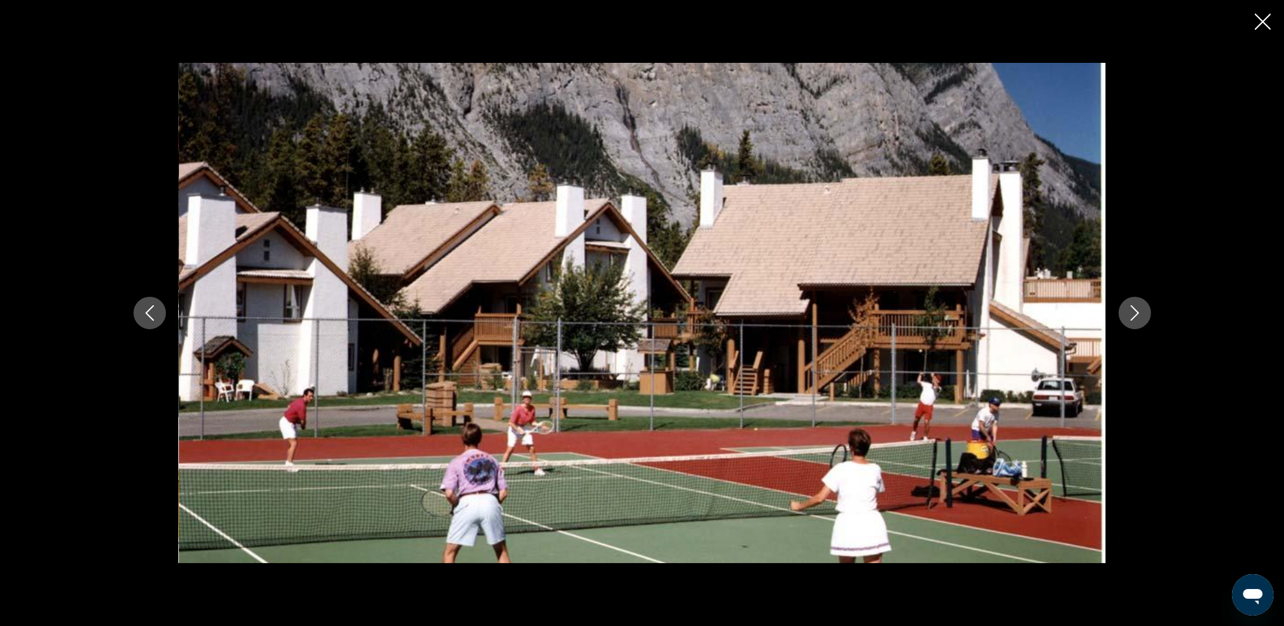
click at [1135, 316] on icon "Next image" at bounding box center [1135, 313] width 8 height 16
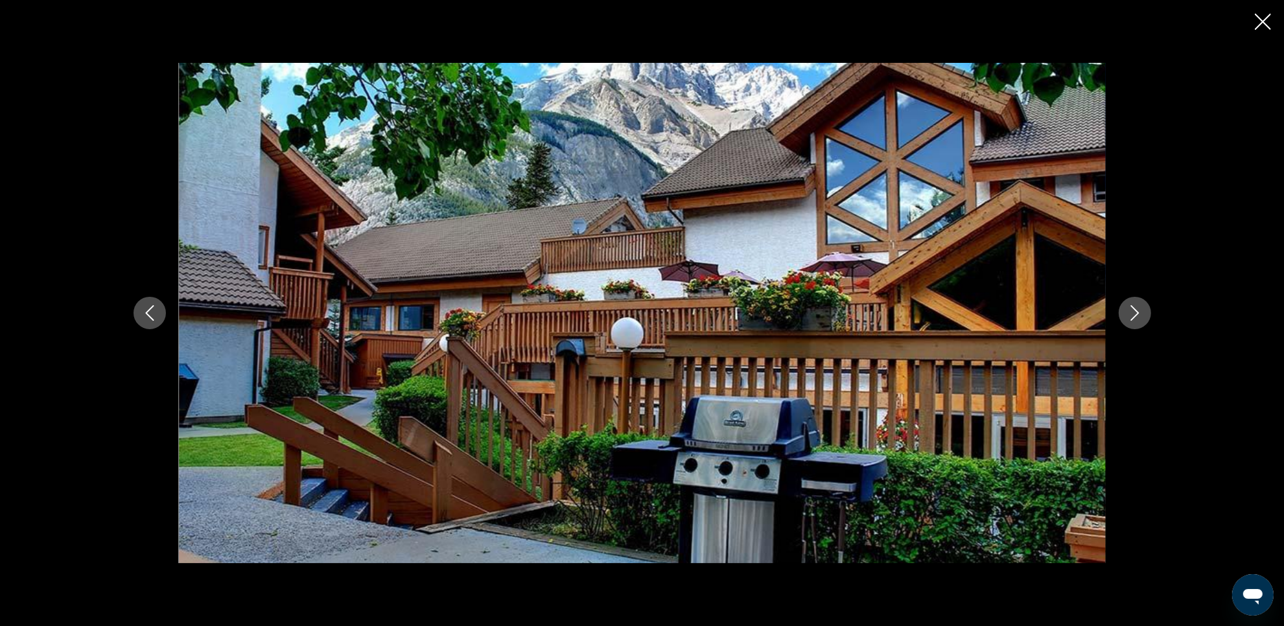
click at [1135, 316] on icon "Next image" at bounding box center [1135, 313] width 8 height 16
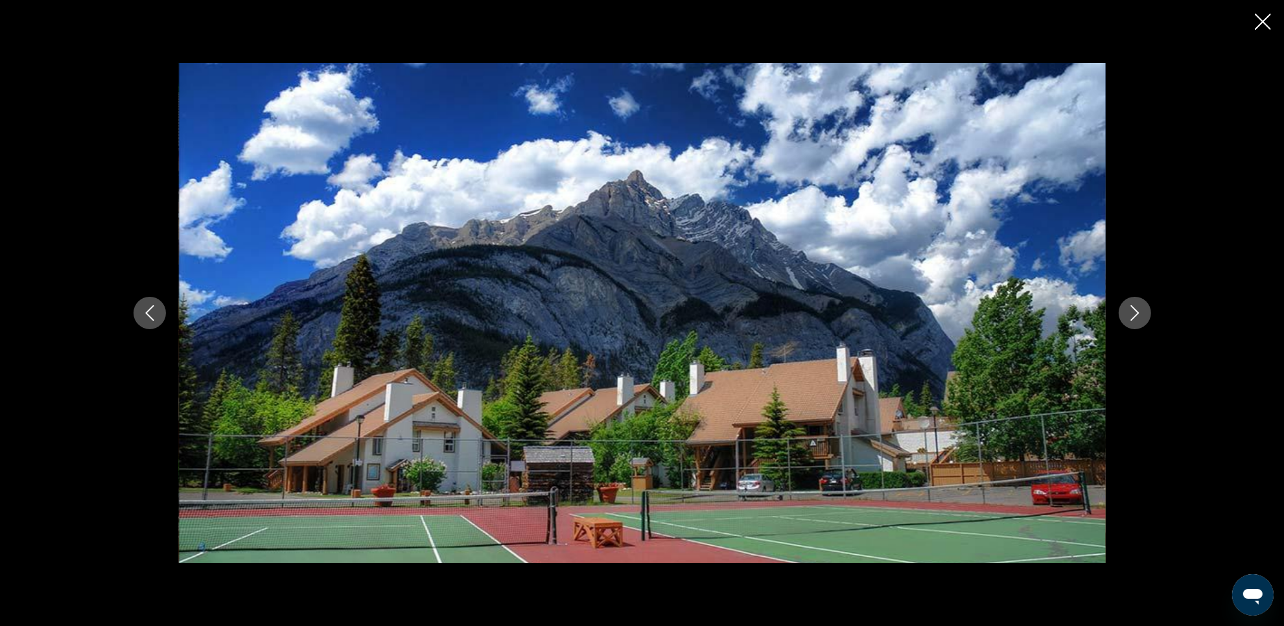
click at [1135, 316] on icon "Next image" at bounding box center [1135, 313] width 8 height 16
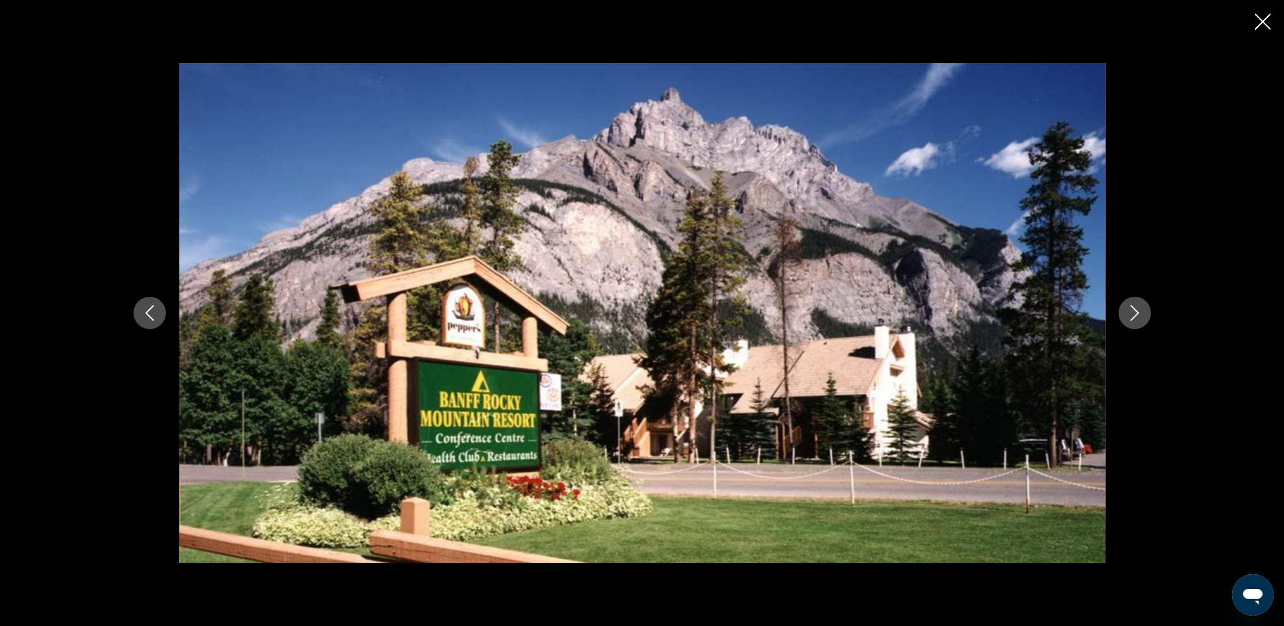
click at [1135, 316] on icon "Next image" at bounding box center [1135, 313] width 8 height 16
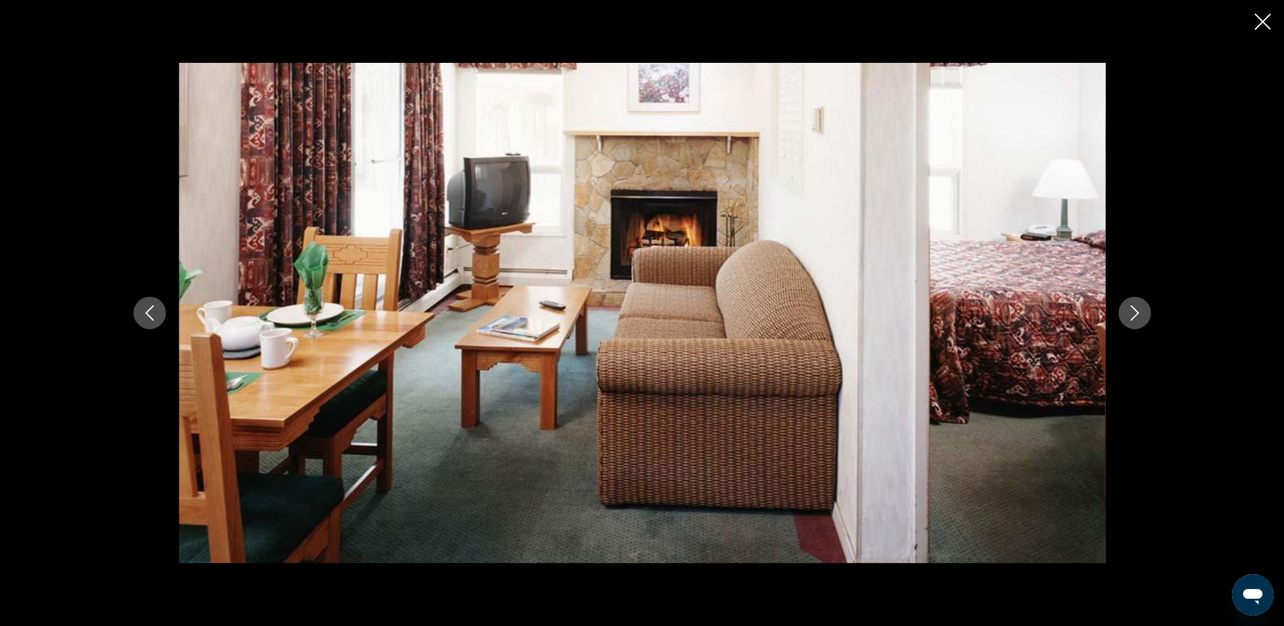
click at [1135, 316] on icon "Next image" at bounding box center [1135, 313] width 8 height 16
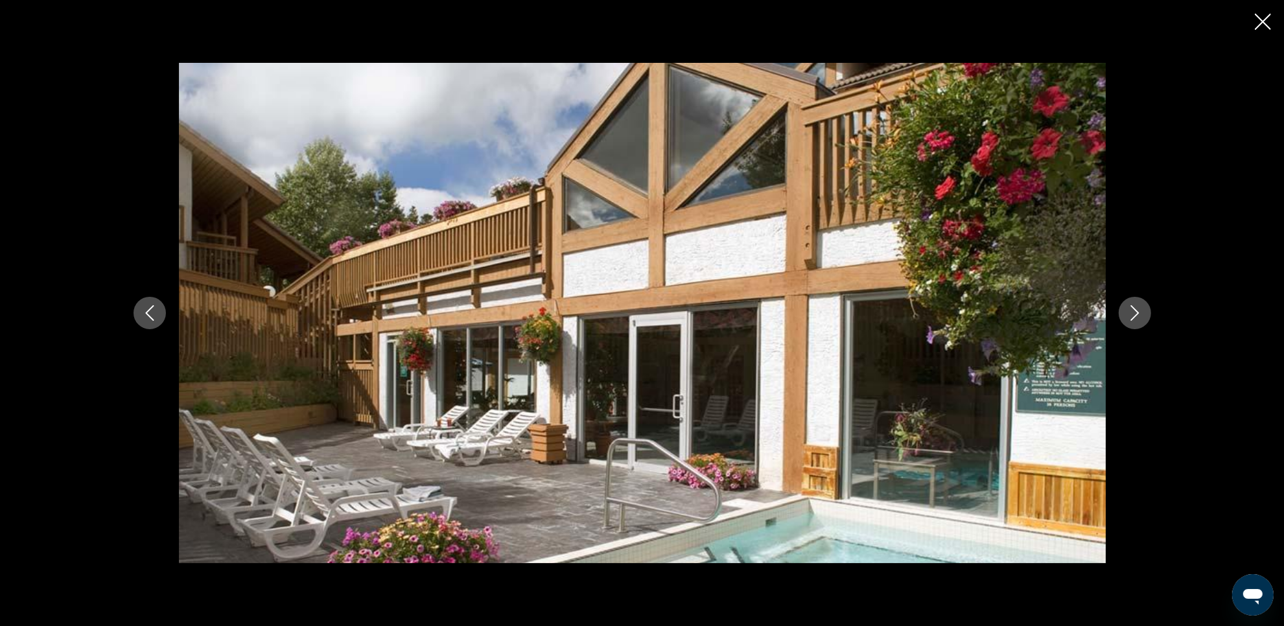
click at [1266, 23] on icon "Close slideshow" at bounding box center [1263, 22] width 16 height 16
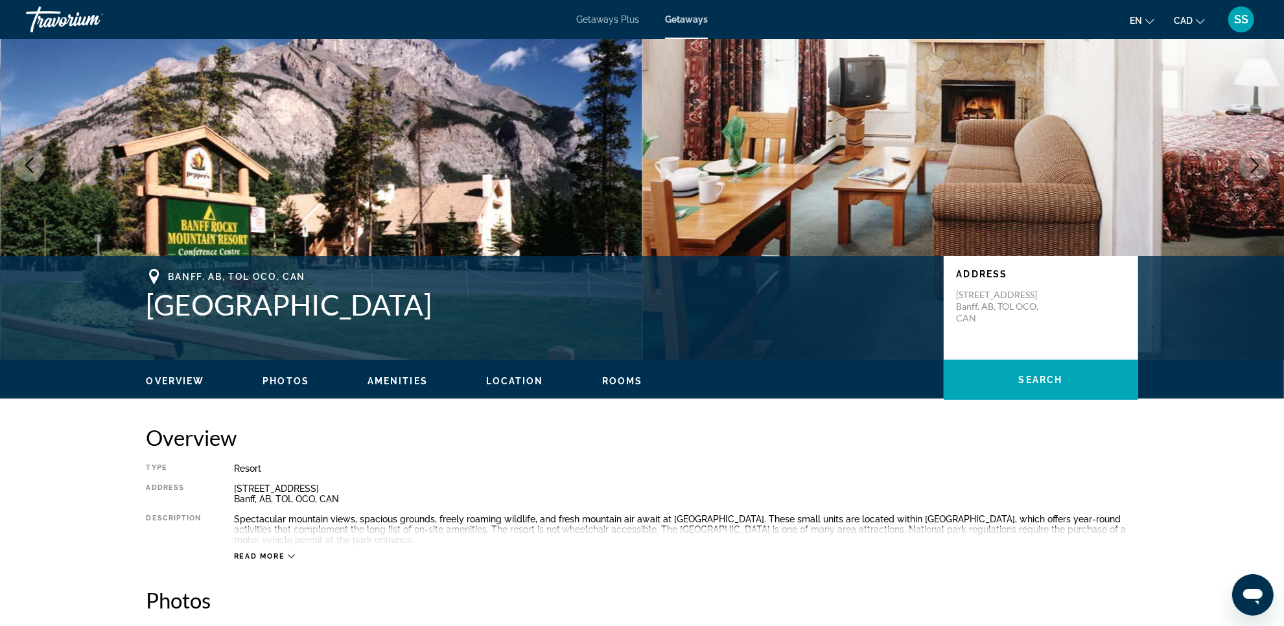
scroll to position [0, 0]
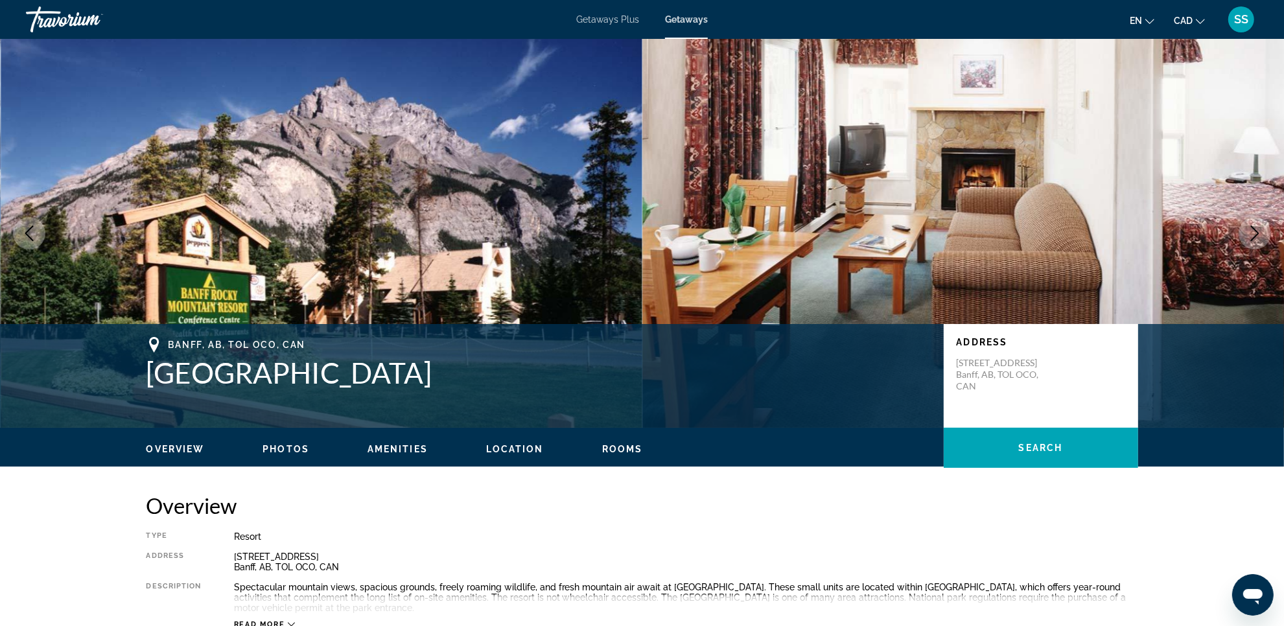
click at [600, 19] on span "Getaways Plus" at bounding box center [607, 19] width 63 height 10
